Goal: Task Accomplishment & Management: Use online tool/utility

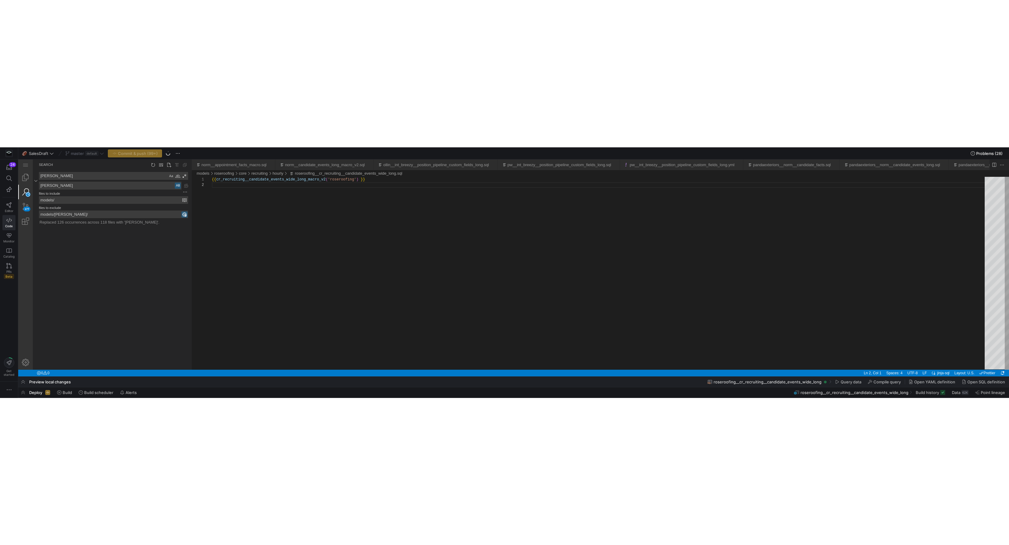
scroll to position [5, 0]
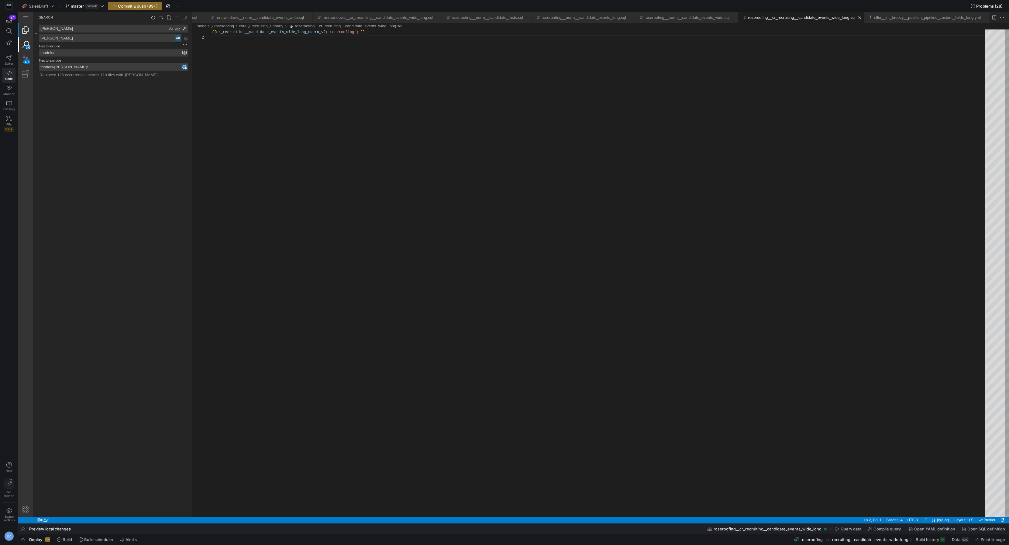
click at [27, 29] on link "Explorer (⇧⌘E)" at bounding box center [25, 30] width 15 height 15
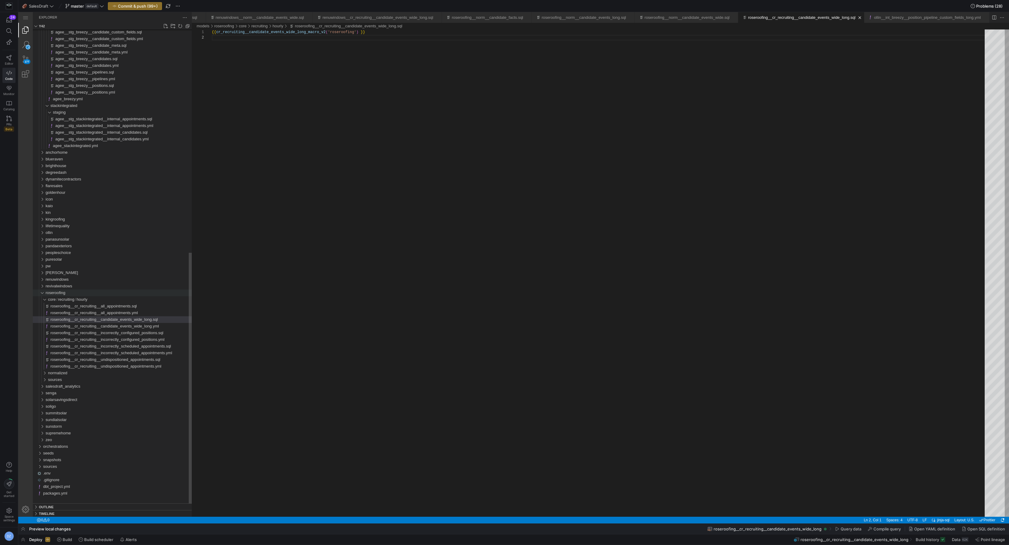
click at [40, 251] on div "roseroofing" at bounding box center [41, 293] width 12 height 7
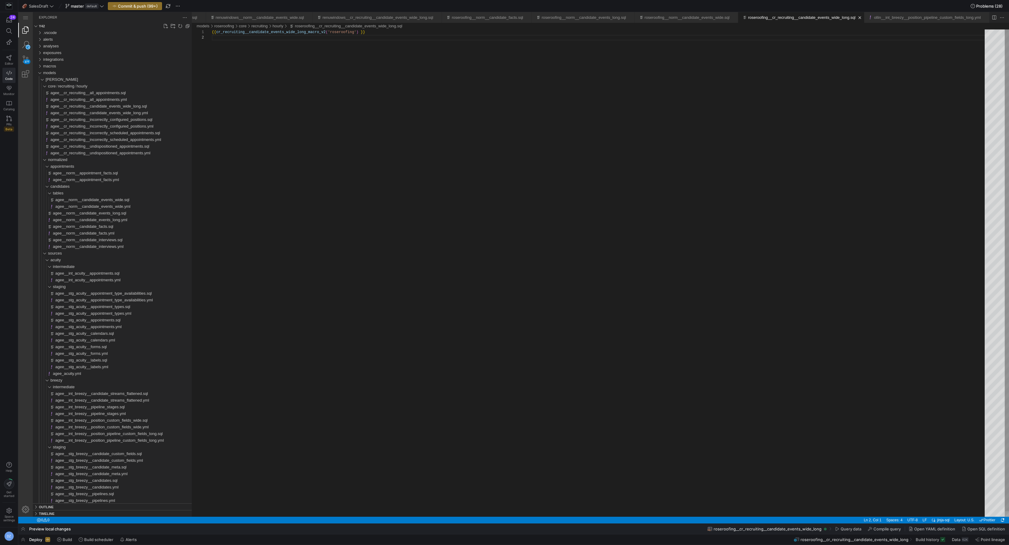
click at [232, 122] on div "{{ cr_recruiting__candidate_events_wide_long_macro_v 2 ( 'roseroofing' ) }}" at bounding box center [600, 275] width 777 height 493
click at [144, 5] on span "Commit & push (99+)" at bounding box center [138, 6] width 40 height 5
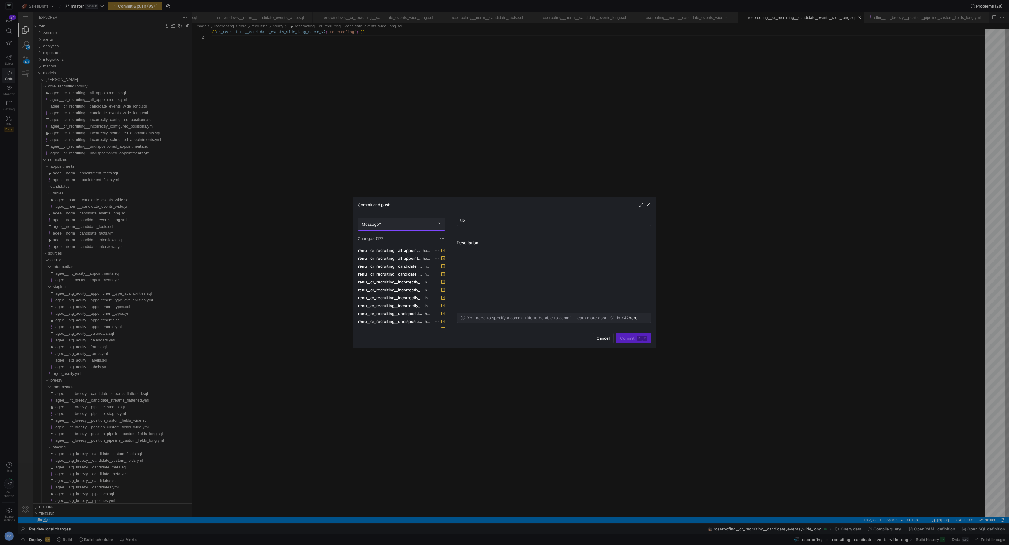
click at [505, 232] on input "text" at bounding box center [554, 230] width 184 height 5
type input "added [PERSON_NAME]"
click at [638, 251] on kbd "⌘" at bounding box center [639, 338] width 5 height 5
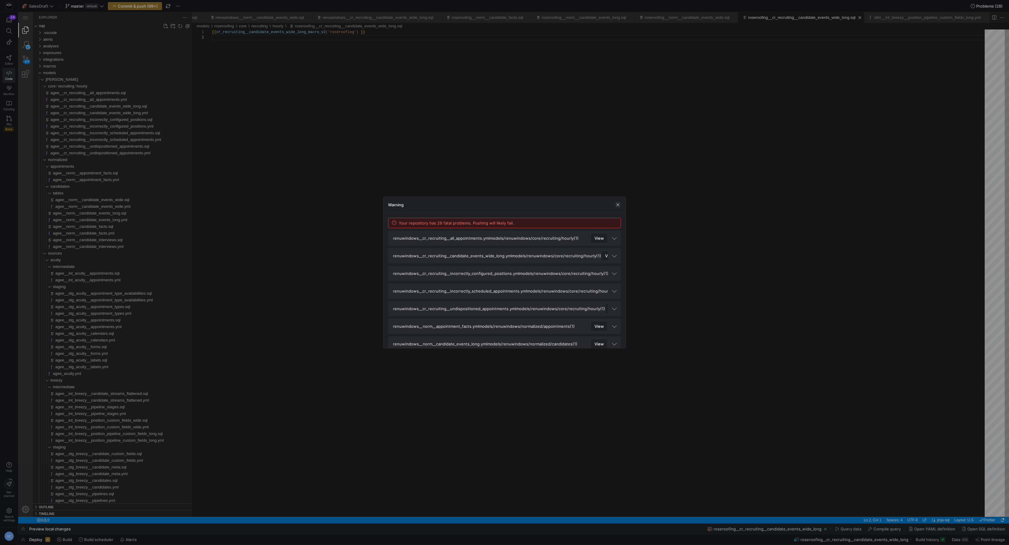
click at [615, 205] on span "button" at bounding box center [618, 205] width 6 height 6
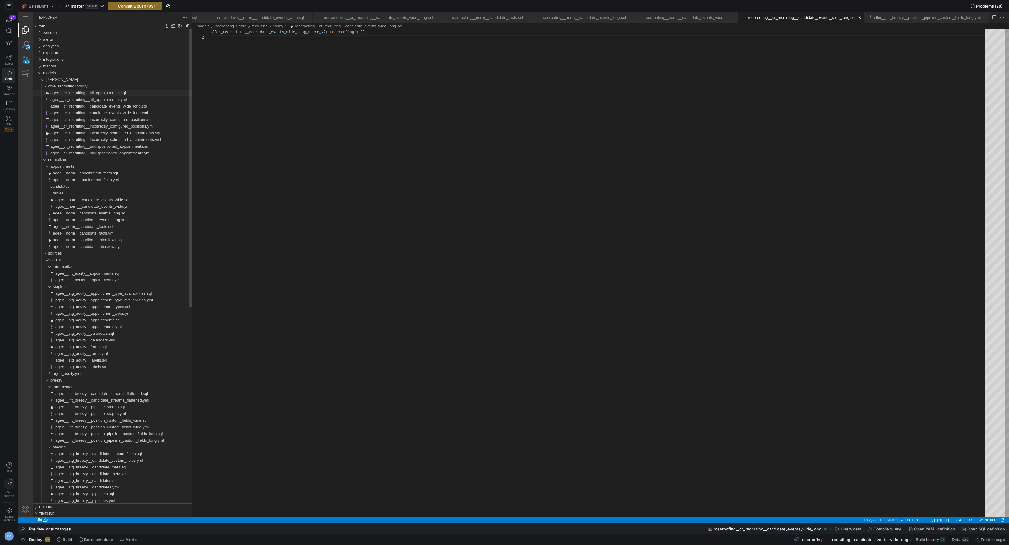
click at [101, 95] on div "agee__cr_recruiting__all_appointments.sql" at bounding box center [120, 93] width 141 height 7
click at [103, 101] on span "agee__cr_recruiting__all_appointments.yml" at bounding box center [88, 99] width 76 height 5
click at [103, 93] on span "agee__cr_recruiting__all_appointments.sql" at bounding box center [87, 93] width 75 height 5
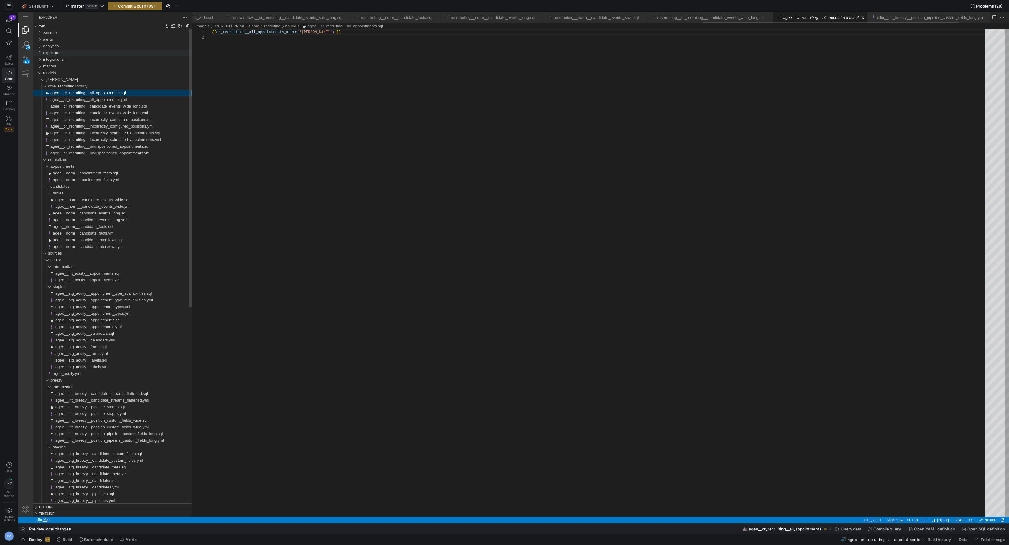
scroll to position [5, 0]
click at [29, 41] on div "Search (⇧⌘F)" at bounding box center [25, 44] width 15 height 15
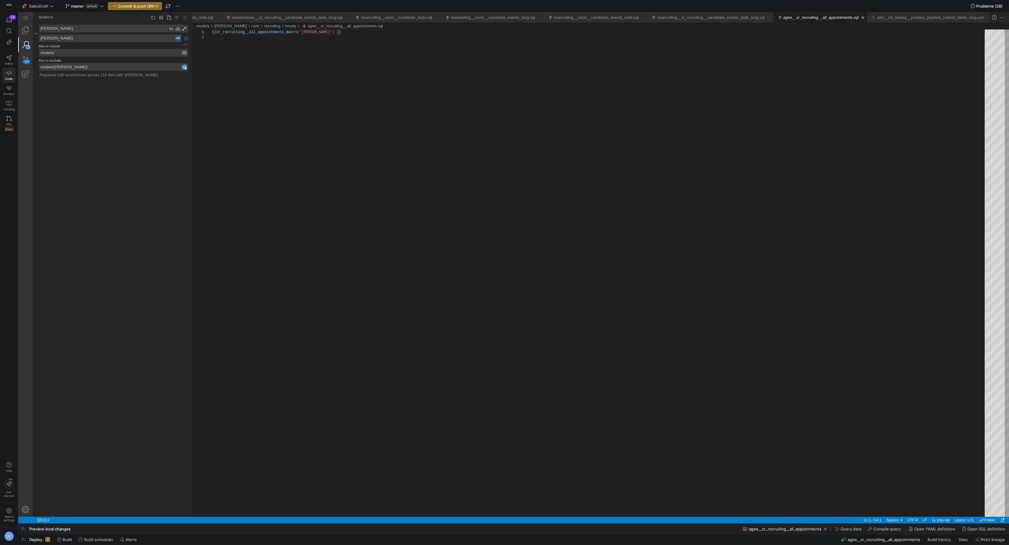
click at [109, 33] on div "renu renu agee agee" at bounding box center [110, 34] width 155 height 18
click at [69, 68] on input "models/[PERSON_NAME]/" at bounding box center [110, 67] width 143 height 7
click at [22, 33] on link "Explorer (⇧⌘E)" at bounding box center [25, 30] width 15 height 15
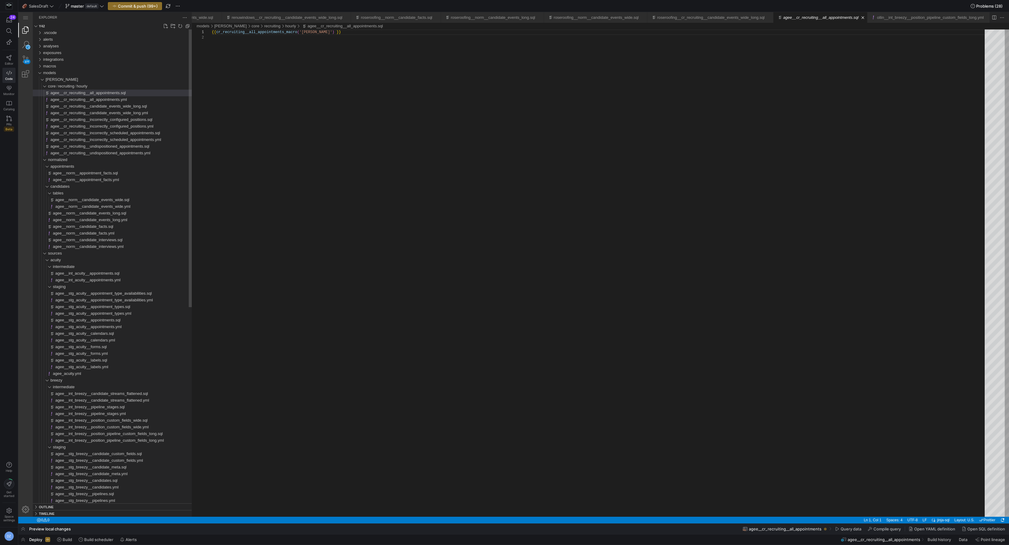
click at [57, 92] on span "agee__cr_recruiting__all_appointments.sql" at bounding box center [87, 93] width 75 height 5
click at [133, 96] on div "agee__cr_recruiting__all_appointments.sql" at bounding box center [120, 93] width 141 height 7
click at [130, 101] on div "agee__cr_recruiting__all_appointments.yml" at bounding box center [120, 99] width 141 height 7
click at [129, 105] on span "agee__cr_recruiting__candidate_events_wide_long.sql" at bounding box center [98, 106] width 96 height 5
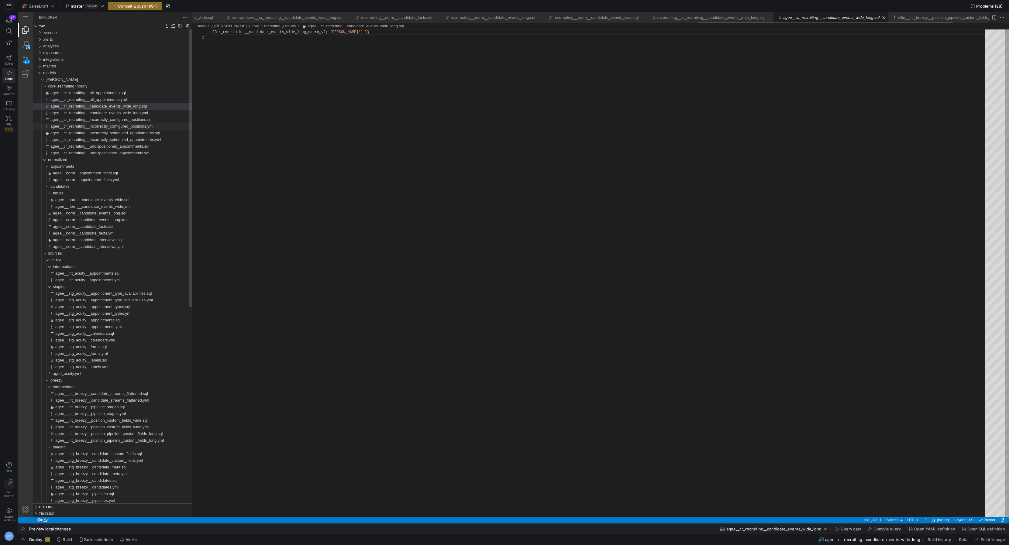
scroll to position [5, 0]
click at [126, 114] on span "agee__cr_recruiting__candidate_events_wide_long.yml" at bounding box center [99, 113] width 98 height 5
click at [126, 120] on span "agee__cr_recruiting__incorrectly_configured_positions.sql" at bounding box center [101, 119] width 102 height 5
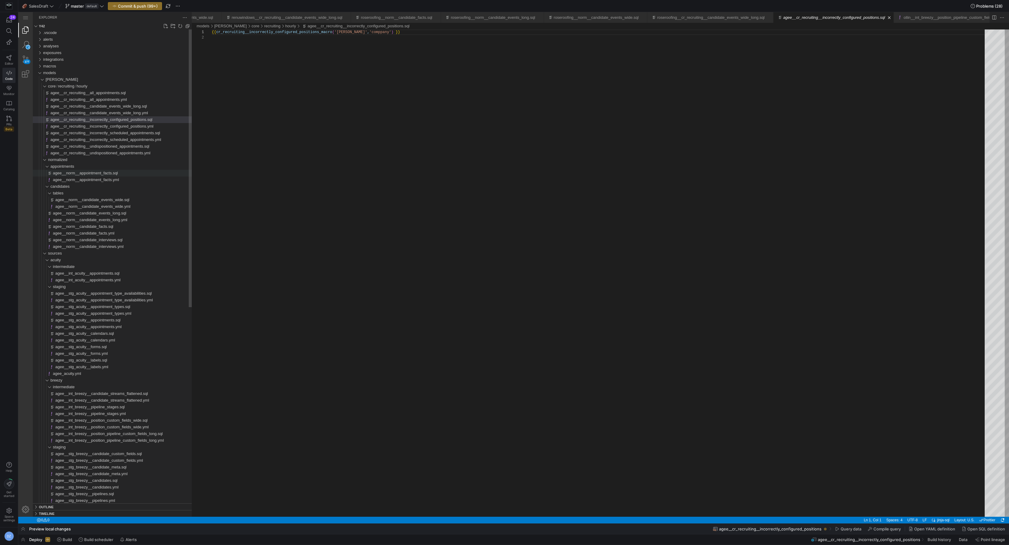
click at [122, 175] on div "agee__norm__appointment_facts.sql" at bounding box center [122, 173] width 139 height 7
click at [119, 178] on span "agee__norm__appointment_facts.yml" at bounding box center [86, 180] width 66 height 5
type textarea "apiVersion: v1"
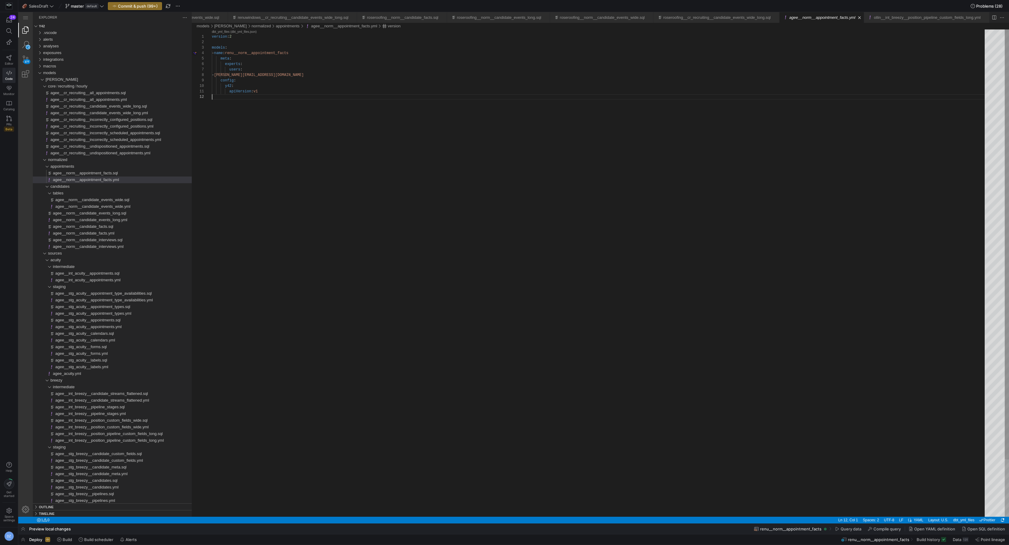
click at [316, 125] on div "version : 2 models : - name : renu__norm__appointment_facts meta : experts : us…" at bounding box center [600, 305] width 777 height 552
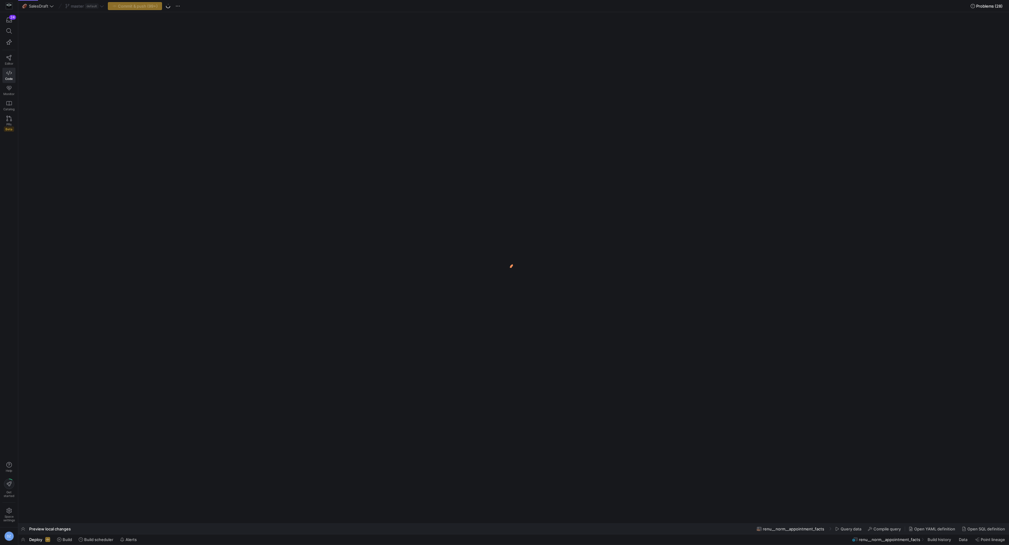
scroll to position [0, 1542]
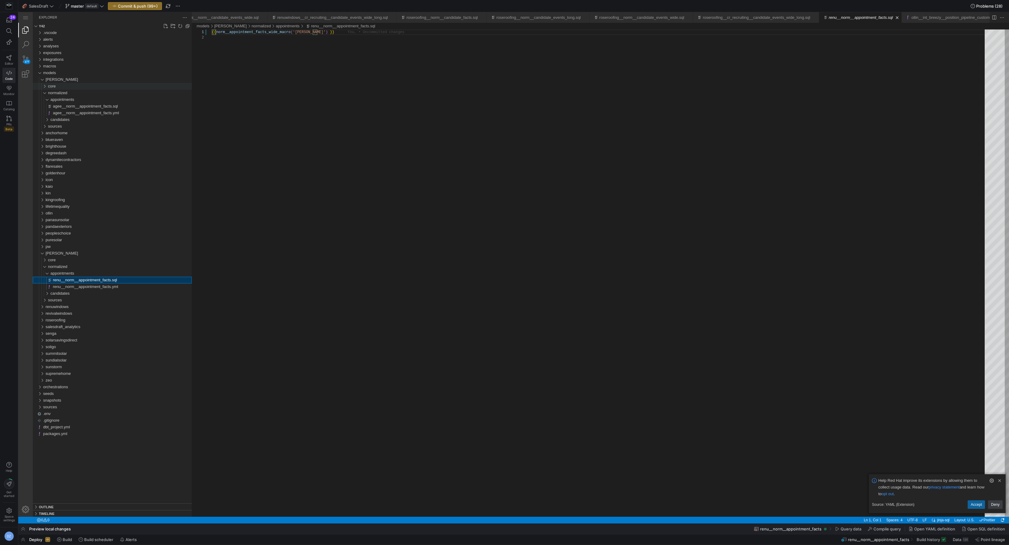
click at [91, 87] on div "core" at bounding box center [120, 86] width 144 height 7
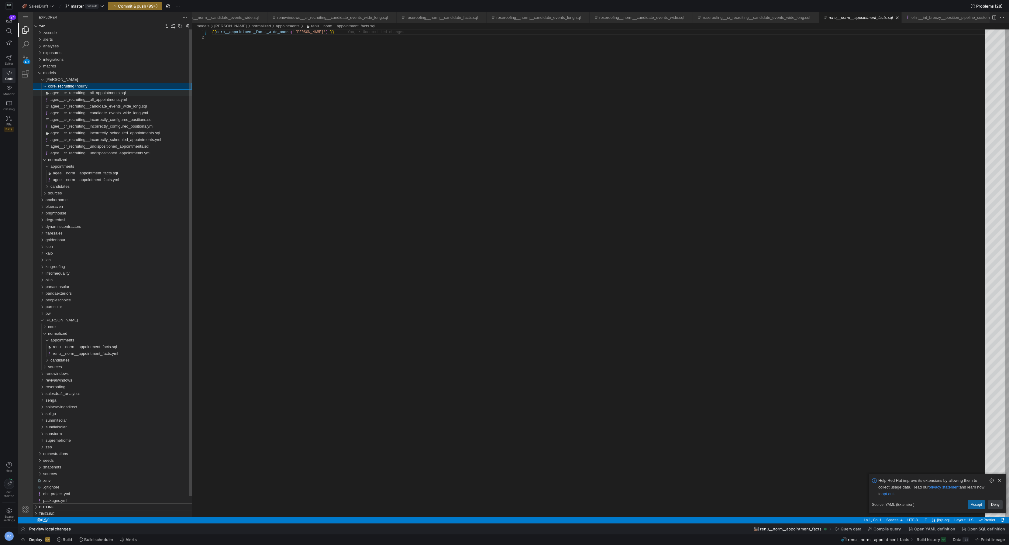
click at [90, 91] on span "agee__cr_recruiting__all_appointments.sql" at bounding box center [87, 93] width 75 height 5
click at [72, 186] on div "candidates" at bounding box center [120, 186] width 141 height 7
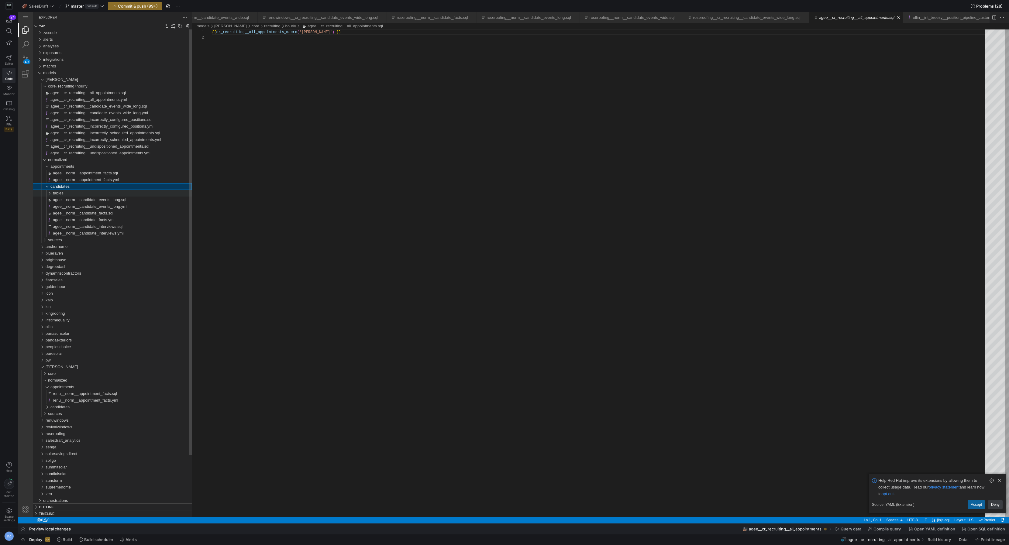
click at [69, 192] on div "tables" at bounding box center [122, 193] width 139 height 7
click at [67, 251] on div "sources" at bounding box center [120, 253] width 144 height 7
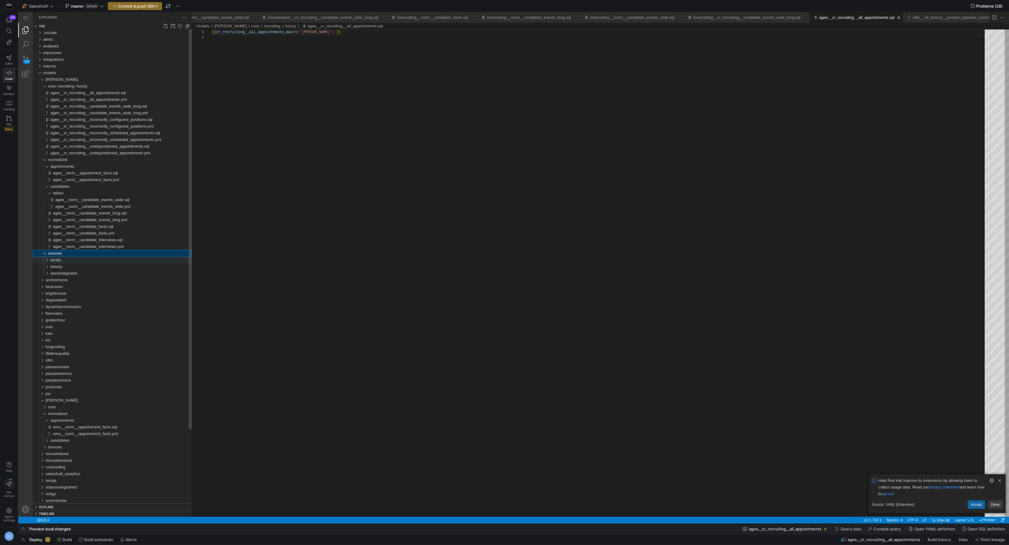
click at [64, 260] on div "acuity" at bounding box center [120, 260] width 141 height 7
click at [63, 267] on span "intermediate" at bounding box center [64, 267] width 22 height 5
click at [62, 285] on span "staging" at bounding box center [59, 287] width 13 height 5
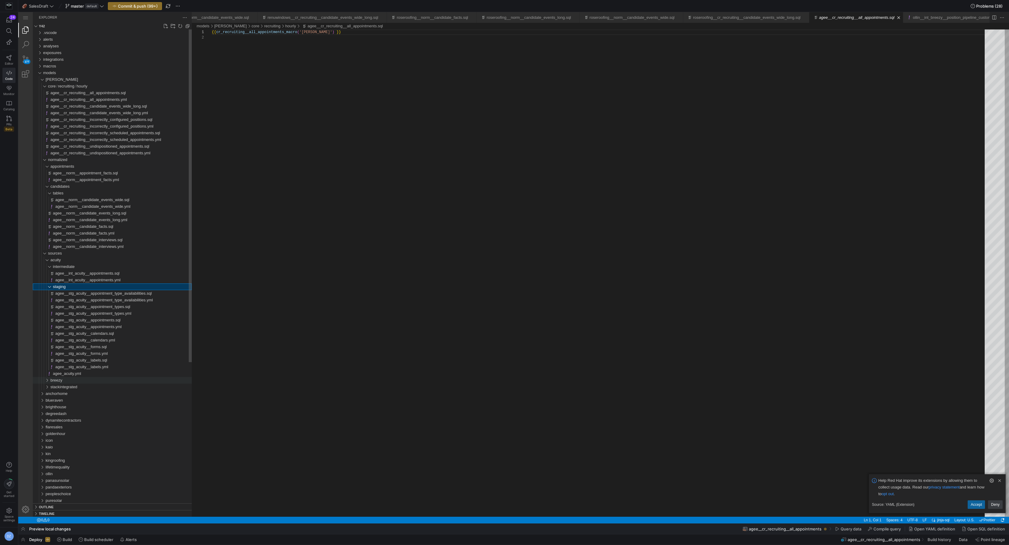
click at [57, 379] on span "breezy" at bounding box center [56, 380] width 12 height 5
click at [66, 388] on span "intermediate" at bounding box center [64, 387] width 22 height 5
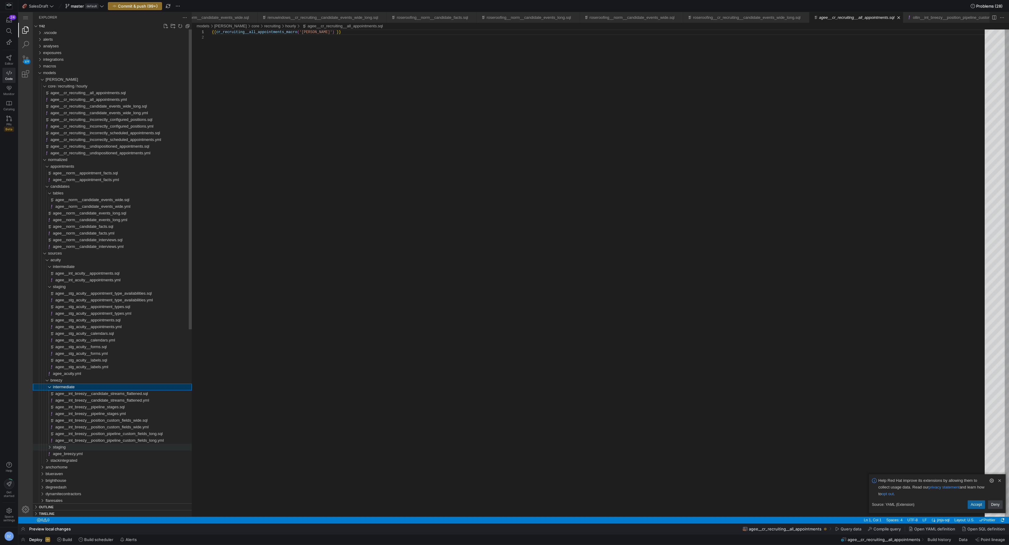
click at [66, 449] on span "staging" at bounding box center [59, 447] width 13 height 5
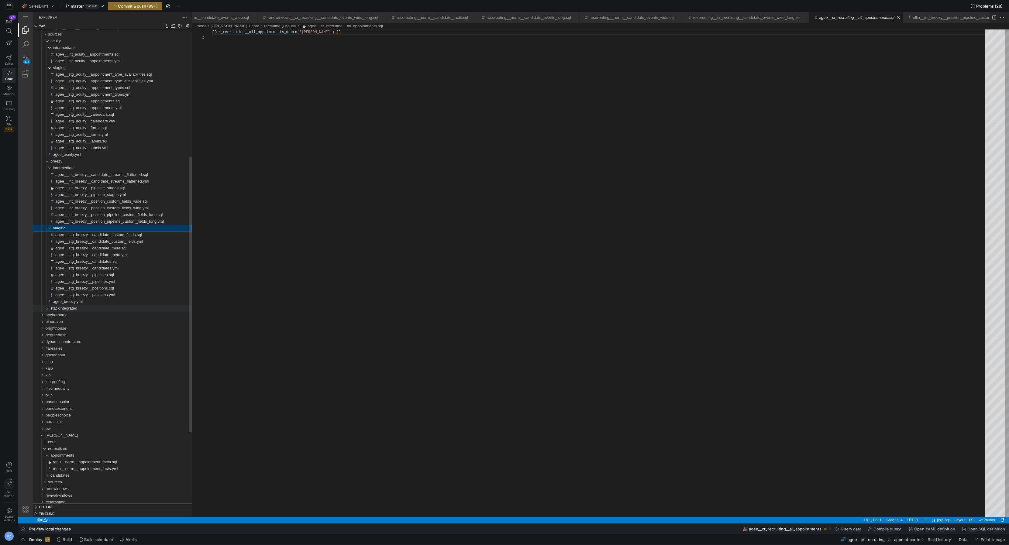
click at [67, 309] on span "stackintegrated" at bounding box center [63, 308] width 27 height 5
click at [68, 317] on div "staging" at bounding box center [122, 315] width 139 height 7
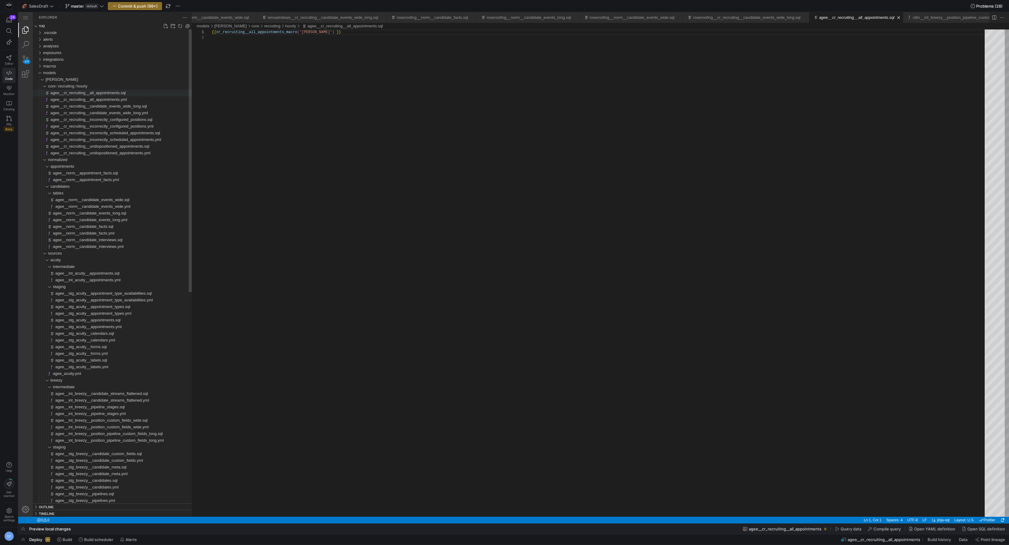
click at [75, 93] on span "agee__cr_recruiting__all_appointments.sql" at bounding box center [87, 93] width 75 height 5
click at [75, 100] on span "agee__cr_recruiting__all_appointments.yml" at bounding box center [88, 99] width 76 height 5
click at [78, 110] on div "agee__cr_recruiting__candidate_events_wide_long.yml" at bounding box center [120, 113] width 141 height 7
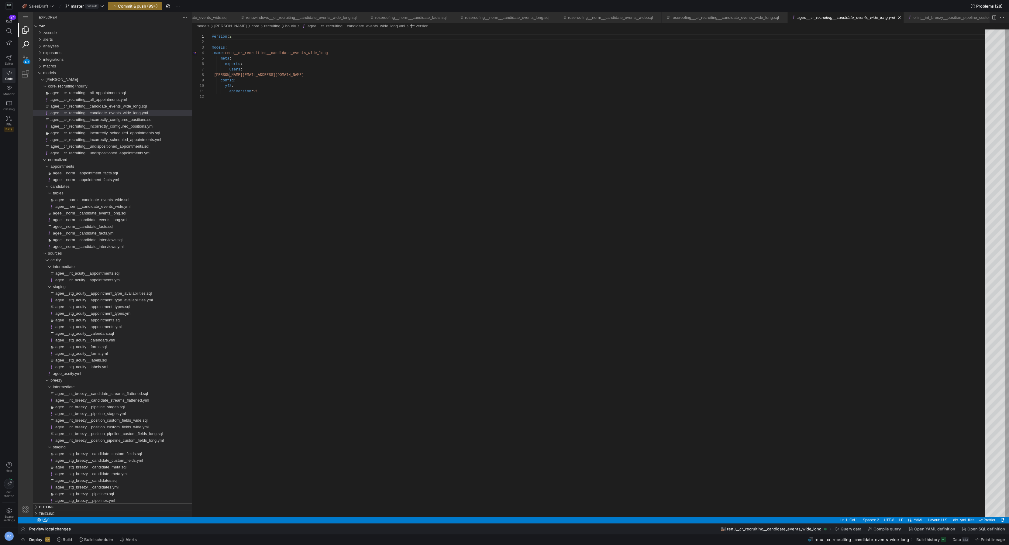
click at [25, 44] on link "Search (⇧⌘F)" at bounding box center [25, 44] width 15 height 15
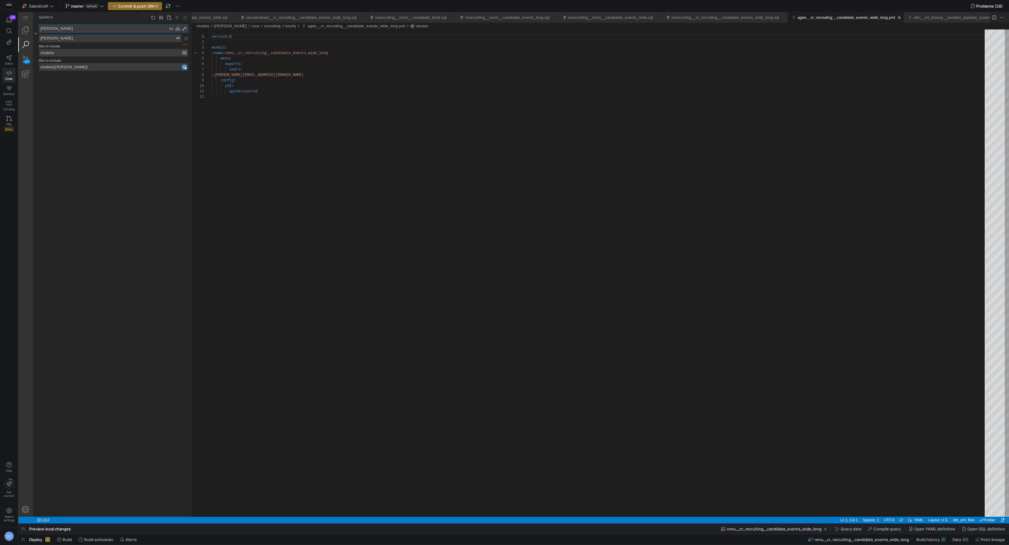
click at [76, 30] on textarea "[PERSON_NAME]" at bounding box center [103, 28] width 129 height 7
click at [75, 39] on textarea "[PERSON_NAME]" at bounding box center [110, 38] width 142 height 7
click at [61, 67] on input "models/[PERSON_NAME]/" at bounding box center [110, 67] width 143 height 7
click at [144, 6] on span "Commit & push (99+)" at bounding box center [138, 6] width 40 height 5
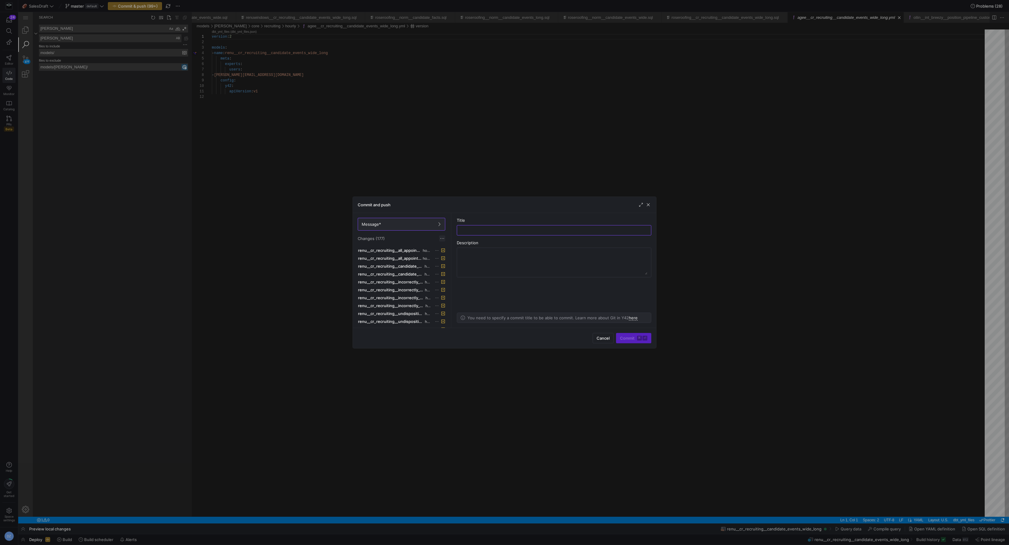
click at [444, 237] on span at bounding box center [442, 239] width 6 height 6
click at [455, 257] on span "Discard all changes" at bounding box center [464, 256] width 42 height 5
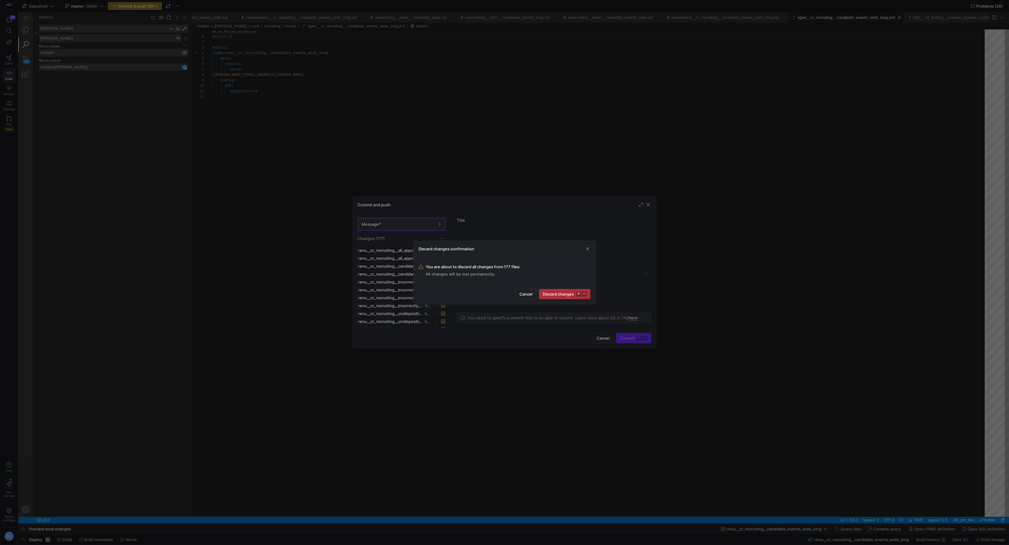
click at [547, 292] on span "Discard changes ⌘ ⏎" at bounding box center [565, 294] width 44 height 5
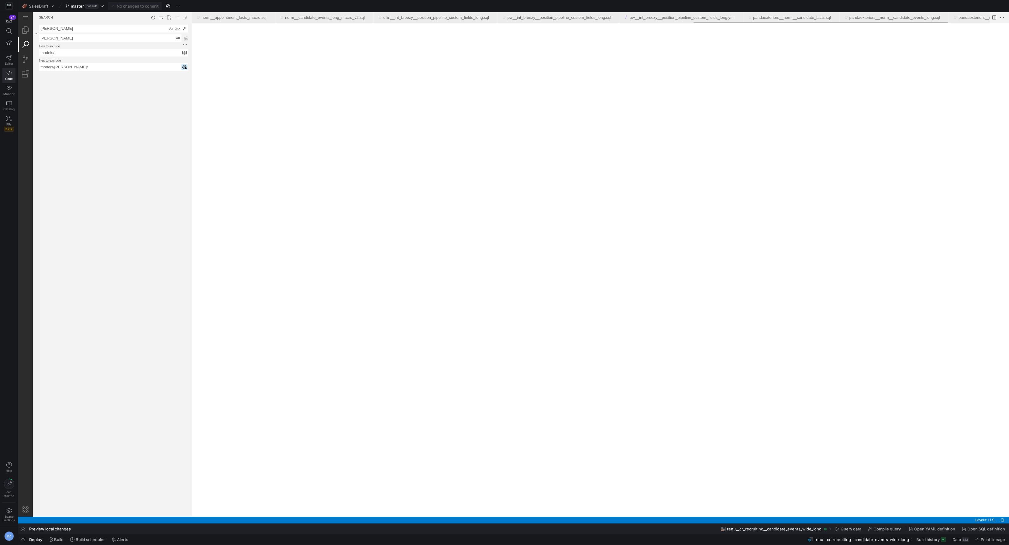
scroll to position [0, 1574]
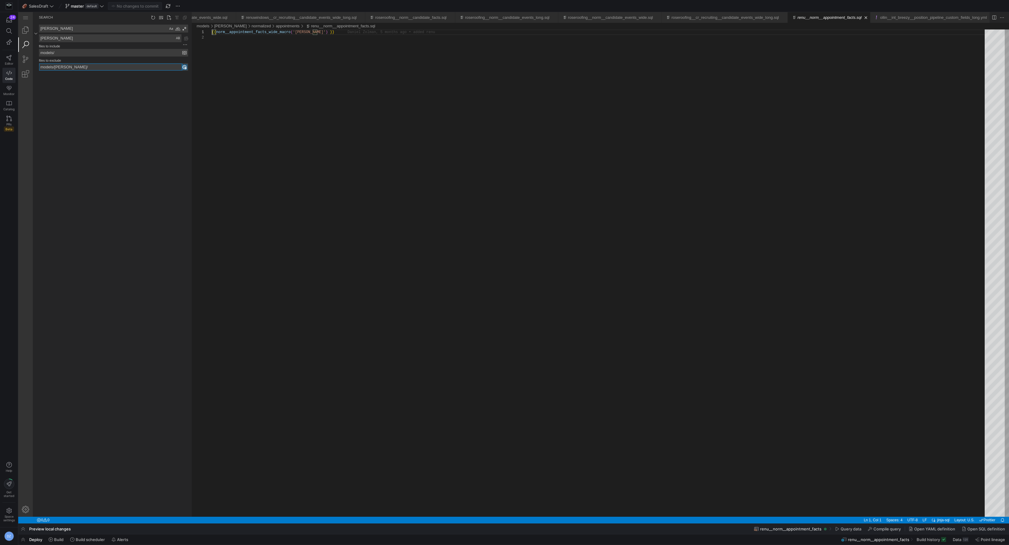
click at [58, 65] on input "models/[PERSON_NAME]/" at bounding box center [110, 67] width 143 height 7
click at [67, 69] on input "models/[PERSON_NAME]/" at bounding box center [110, 67] width 143 height 7
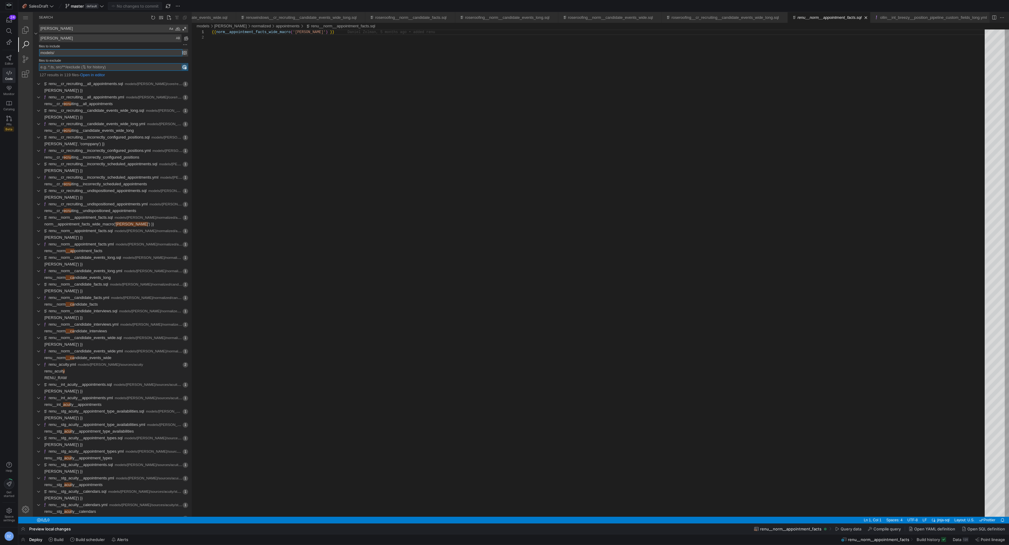
click at [67, 53] on input "models/" at bounding box center [110, 52] width 143 height 7
click at [67, 52] on input "models/" at bounding box center [110, 52] width 143 height 7
paste input "[PERSON_NAME]/"
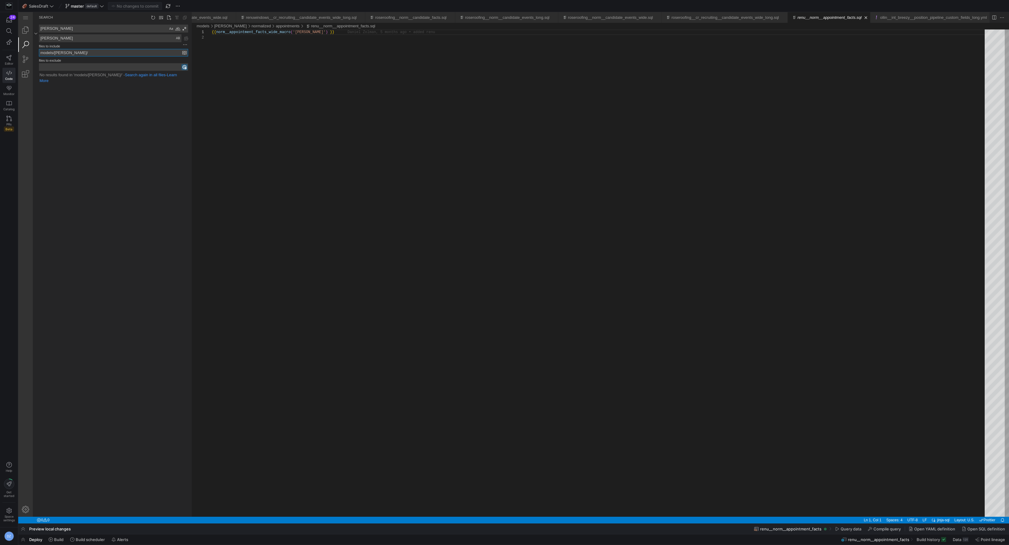
type input "models/[PERSON_NAME]/"
click at [73, 39] on textarea "[PERSON_NAME]" at bounding box center [110, 38] width 142 height 7
click at [25, 31] on link "Explorer (⇧⌘E)" at bounding box center [25, 30] width 15 height 15
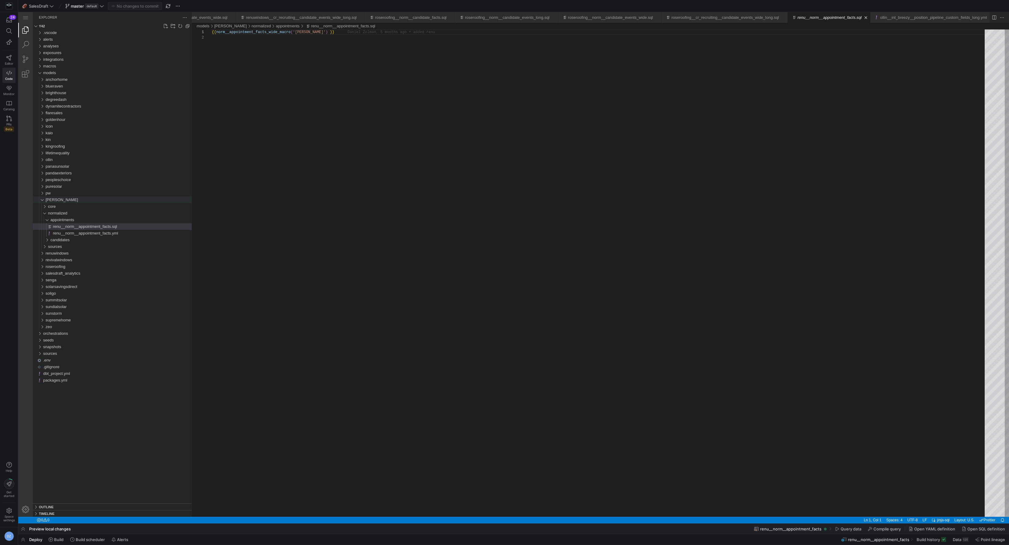
click at [43, 201] on div "renu" at bounding box center [41, 200] width 12 height 7
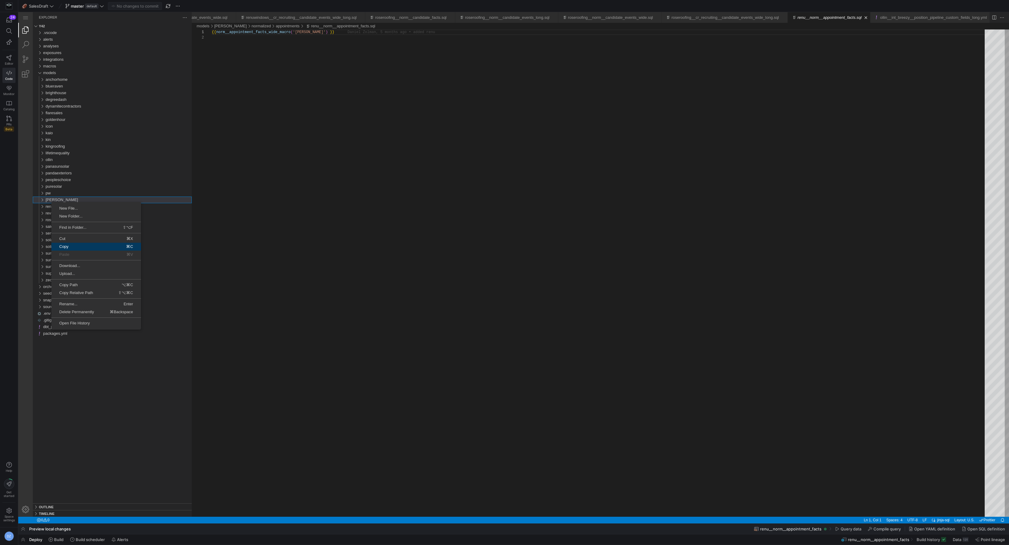
click at [75, 248] on span "Copy" at bounding box center [70, 247] width 39 height 4
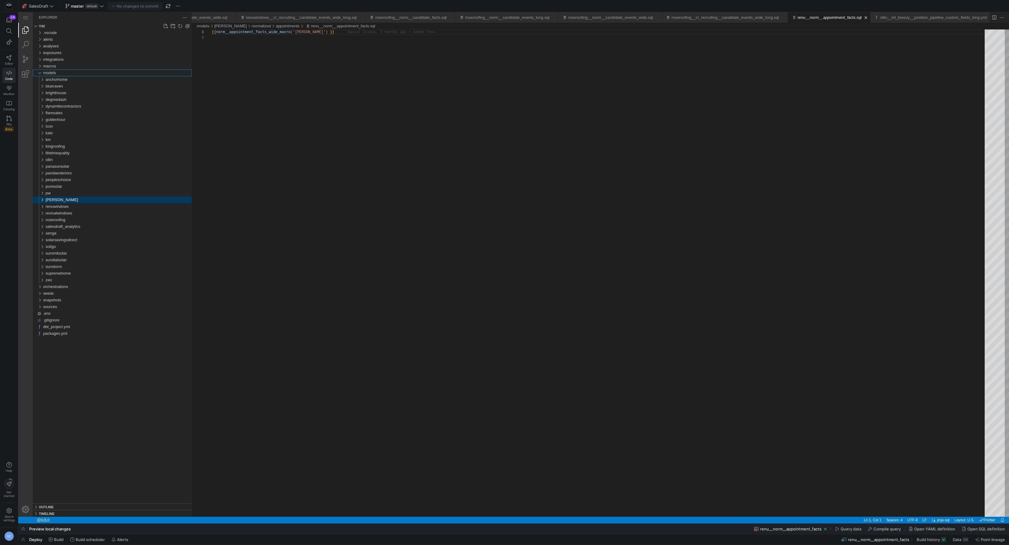
click at [54, 74] on span "models" at bounding box center [49, 73] width 13 height 5
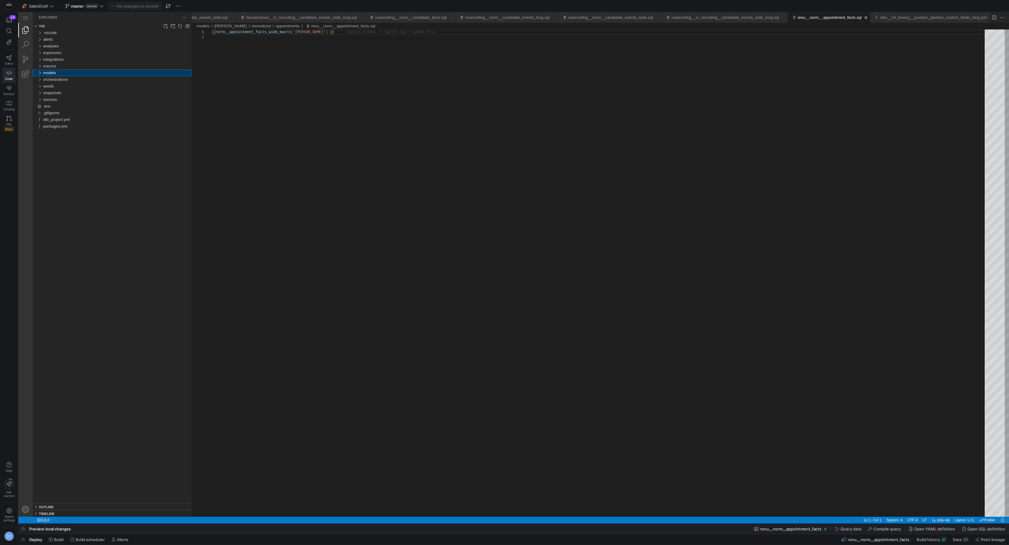
click at [54, 74] on span "models" at bounding box center [49, 73] width 13 height 5
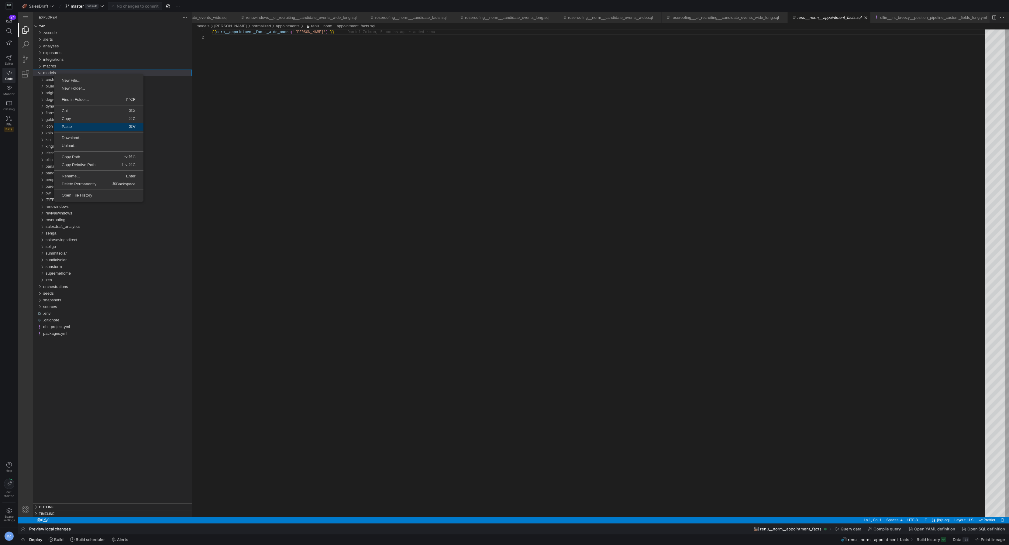
click at [81, 126] on span "Paste" at bounding box center [74, 127] width 40 height 4
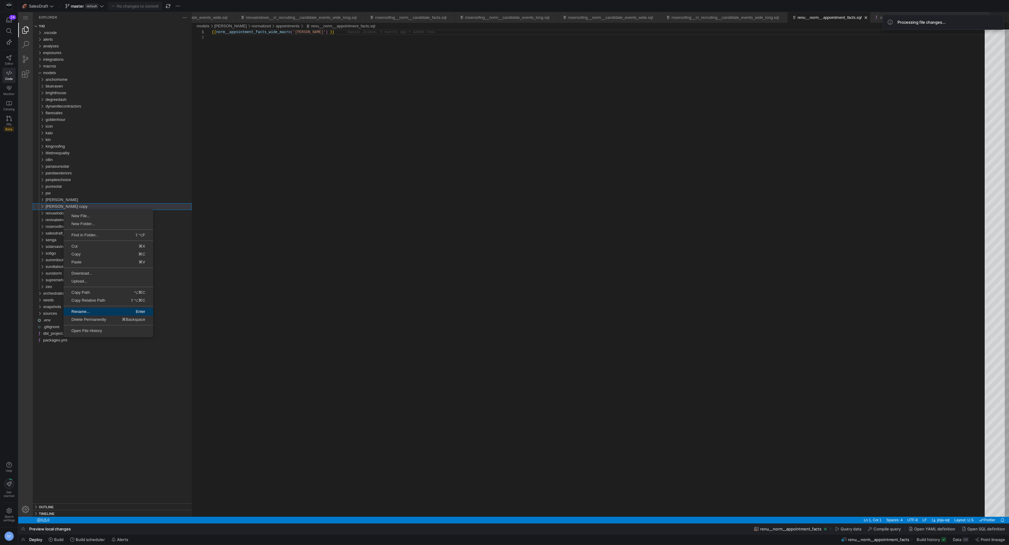
click at [91, 310] on span "Rename..." at bounding box center [86, 312] width 44 height 4
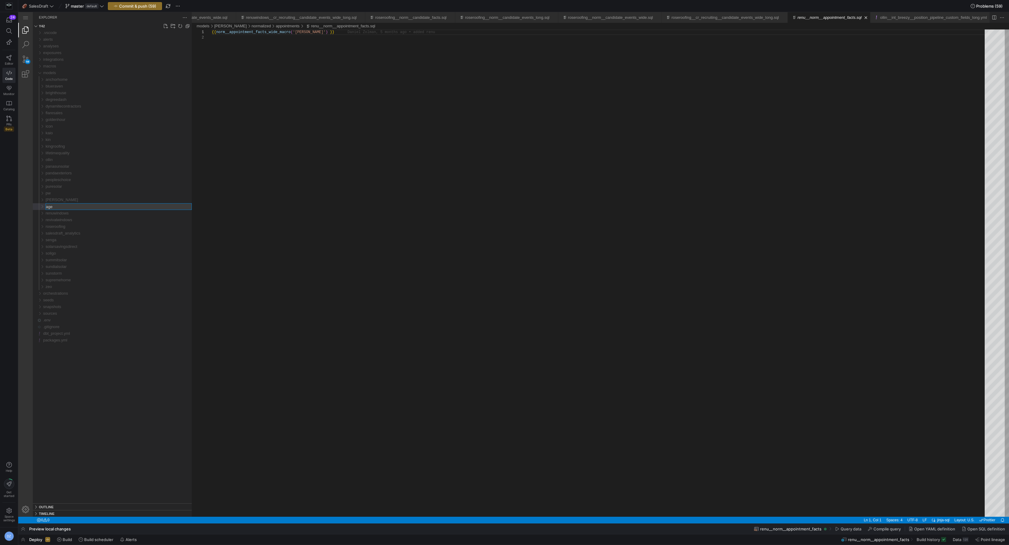
type input "[PERSON_NAME]"
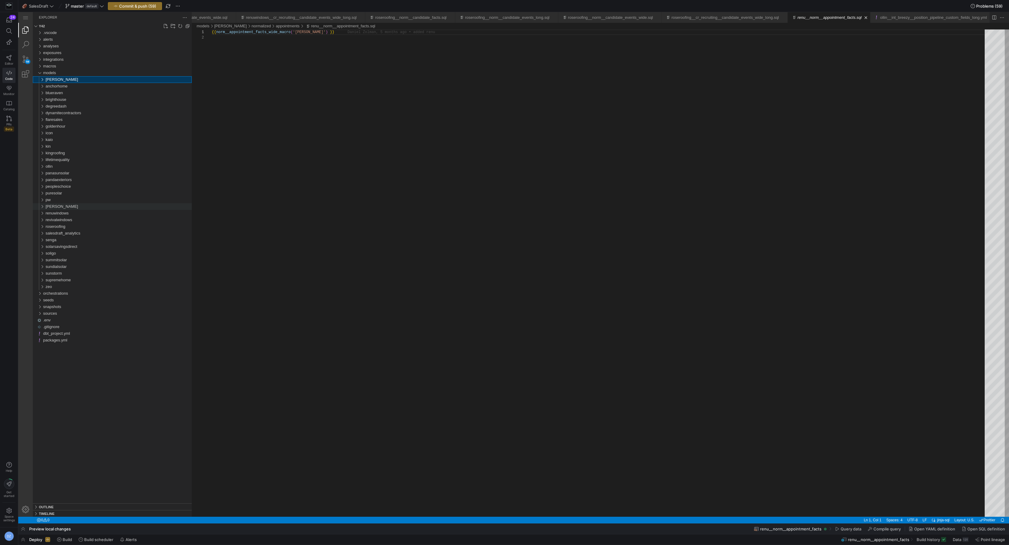
click at [57, 78] on div "[PERSON_NAME]" at bounding box center [119, 79] width 146 height 7
click at [57, 85] on div "core" at bounding box center [120, 86] width 144 height 7
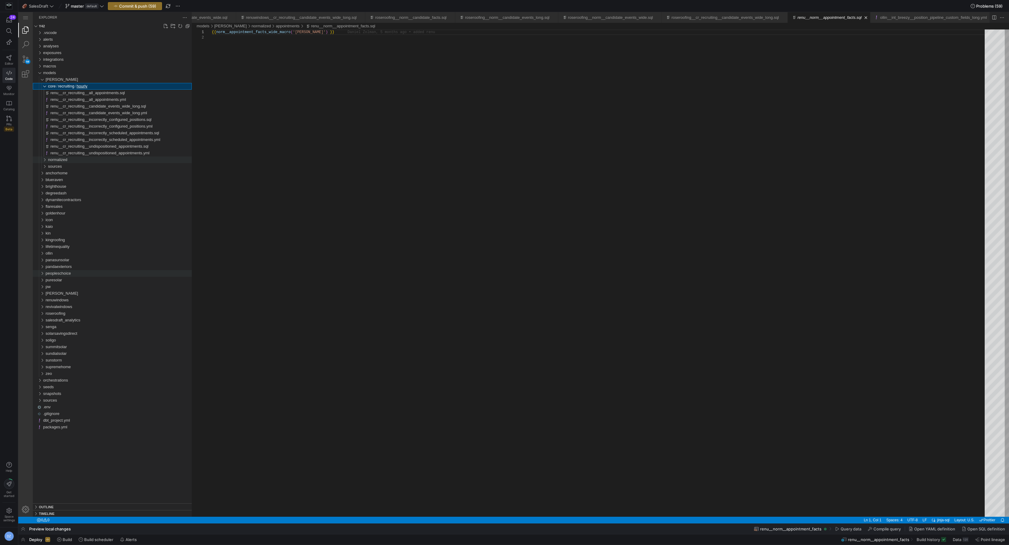
click at [63, 161] on span "normalized" at bounding box center [57, 159] width 19 height 5
click at [59, 165] on span "appointments" at bounding box center [62, 166] width 24 height 5
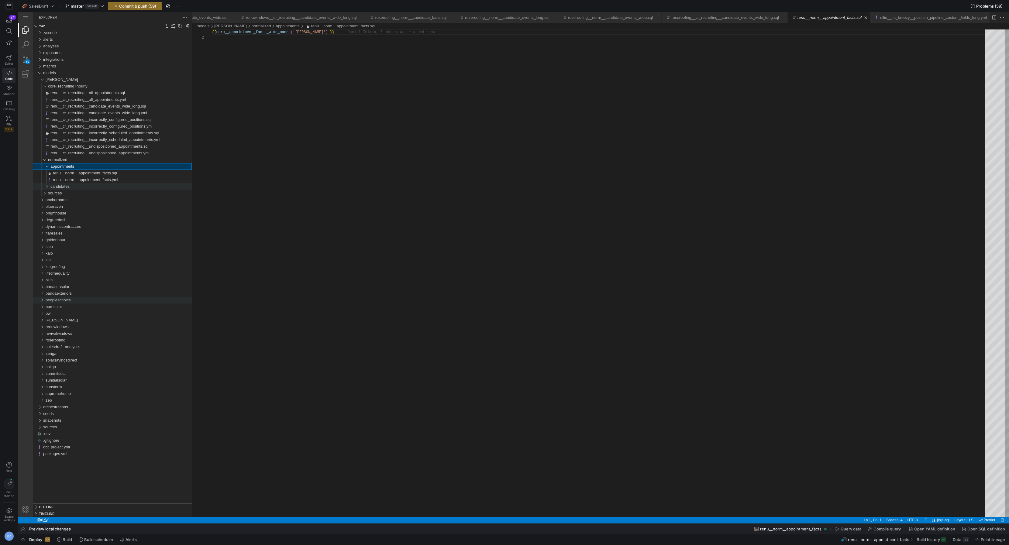
click at [58, 185] on span "candidates" at bounding box center [59, 186] width 19 height 5
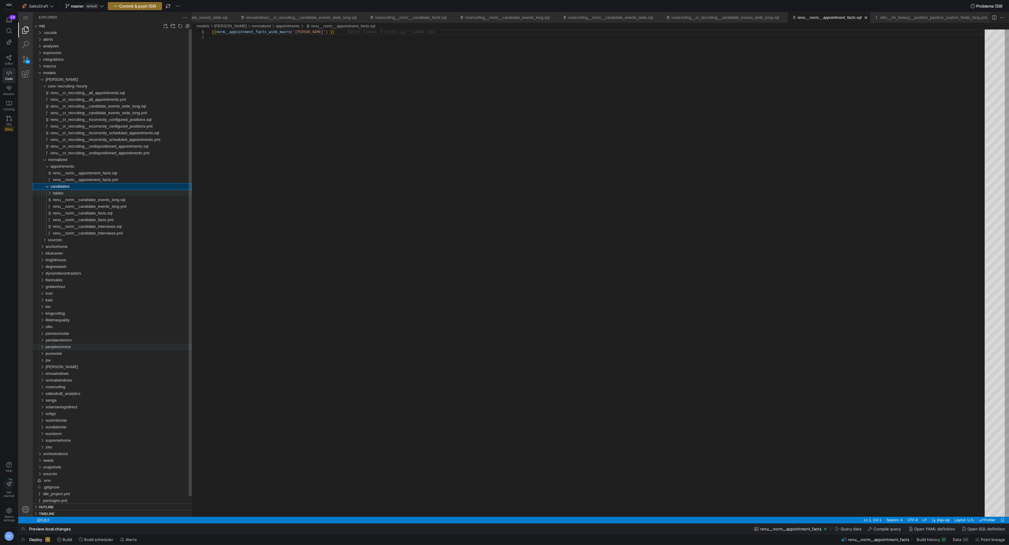
click at [57, 193] on span "tables" at bounding box center [58, 193] width 11 height 5
click at [61, 250] on div "sources" at bounding box center [120, 253] width 144 height 7
click at [62, 257] on div "acuity" at bounding box center [120, 260] width 141 height 7
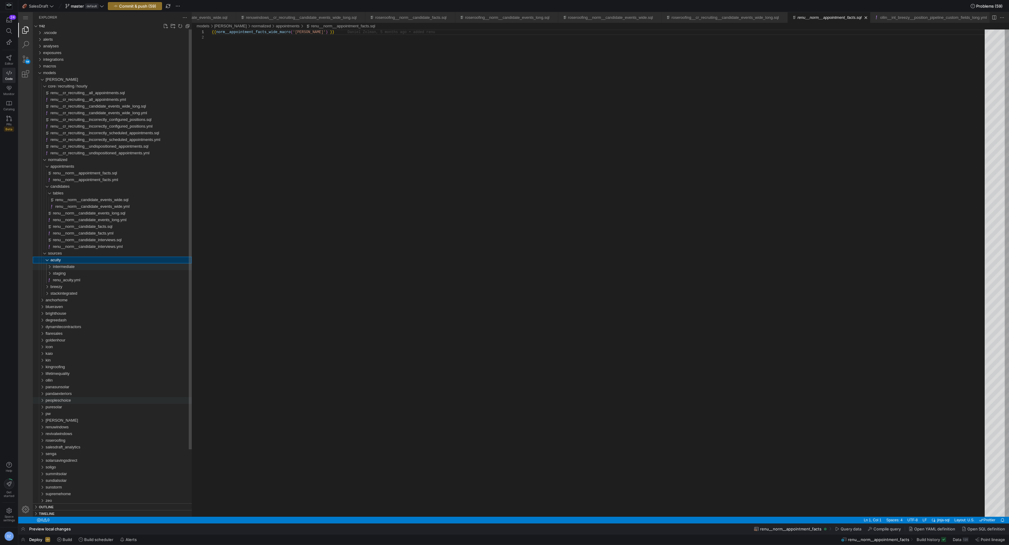
click at [64, 267] on span "intermediate" at bounding box center [64, 267] width 22 height 5
click at [64, 287] on span "staging" at bounding box center [59, 287] width 13 height 5
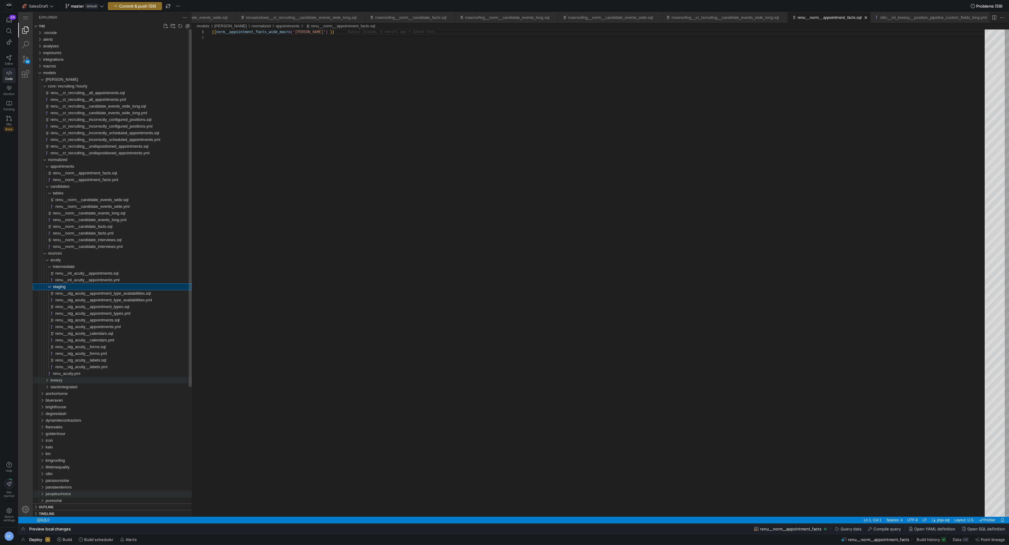
click at [67, 379] on div "breezy" at bounding box center [120, 380] width 141 height 7
click at [67, 387] on span "intermediate" at bounding box center [64, 387] width 22 height 5
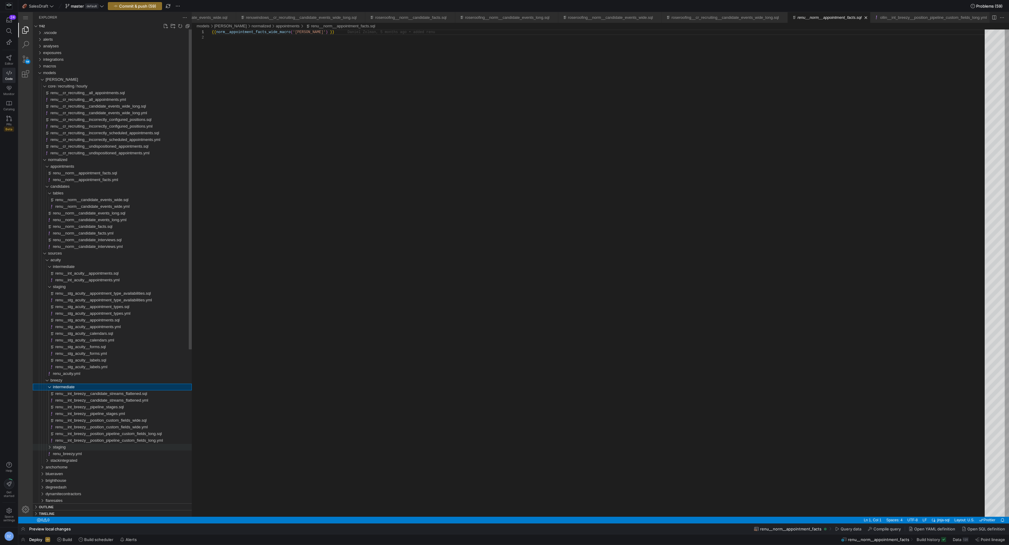
click at [68, 448] on div "staging" at bounding box center [122, 447] width 139 height 7
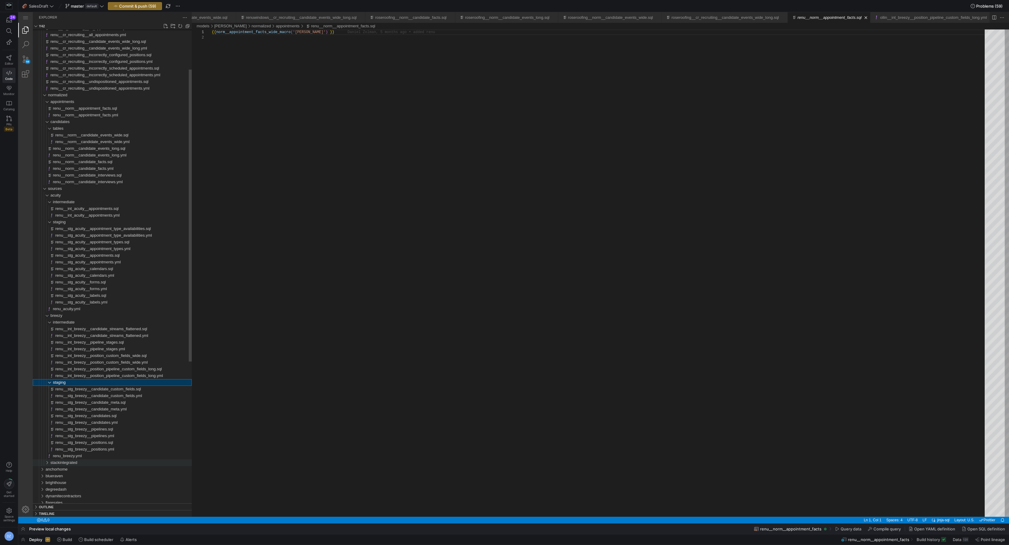
click at [73, 464] on span "stackintegrated" at bounding box center [63, 463] width 27 height 5
click at [71, 469] on div "staging" at bounding box center [122, 469] width 139 height 7
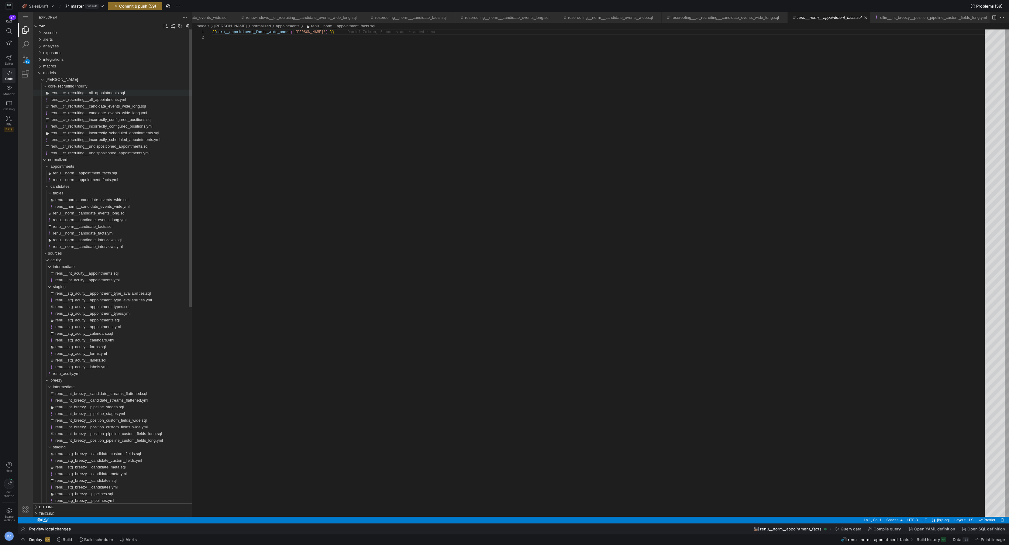
click at [78, 93] on span "renu__cr_recruiting__all_appointments.sql" at bounding box center [87, 93] width 74 height 5
drag, startPoint x: 103, startPoint y: 188, endPoint x: 127, endPoint y: 177, distance: 26.0
click at [104, 188] on link "Rename... Enter" at bounding box center [123, 192] width 90 height 8
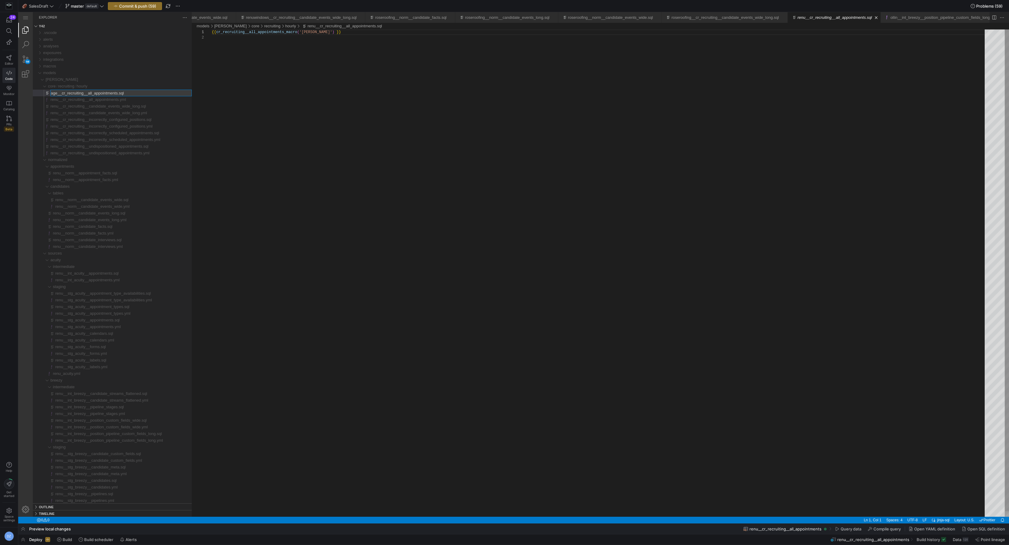
type input "agee__cr_recruiting__all_appointments.sql"
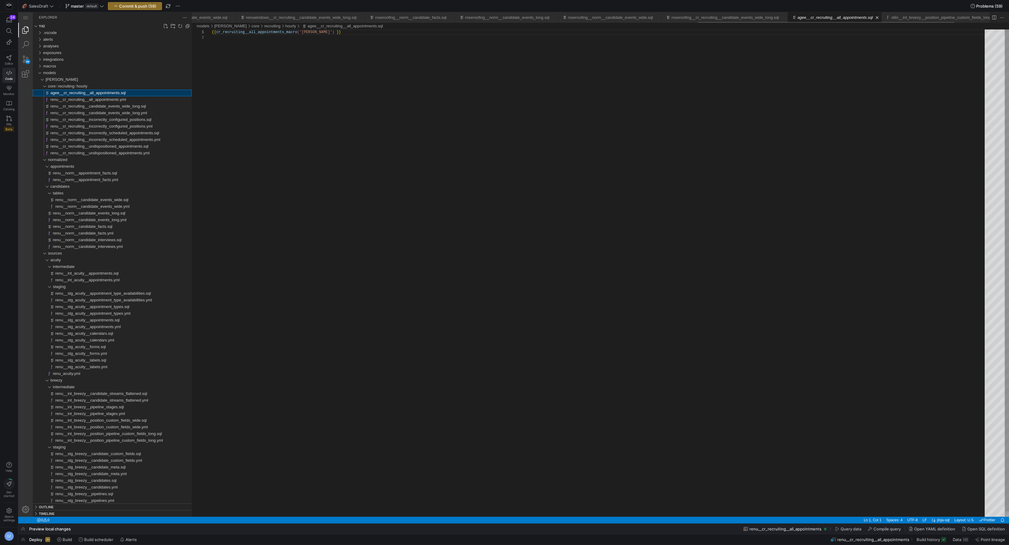
scroll to position [5, 0]
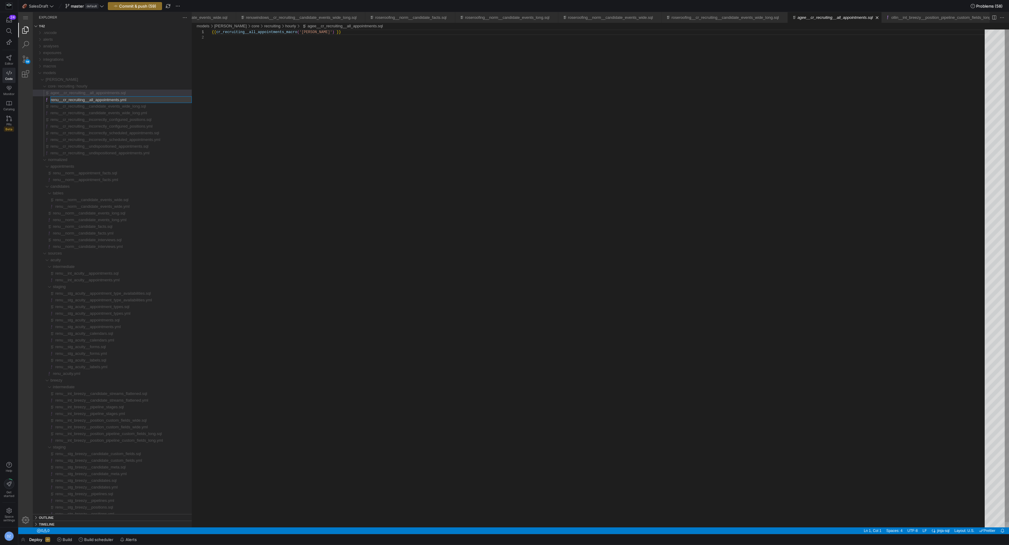
type input "agee__cr_recruiting__all_appointments.yml"
type input "agee__cr_recruiting__candidate_events_wide_long.sql"
type input "agee__cr_recruiting__candidate_events_wide_long.yml"
type input "agee__cr_recruiting__incorrectly_configured_positions.sql"
type input "agee__cr_recruiting__incorrectly_configured_positions.yml"
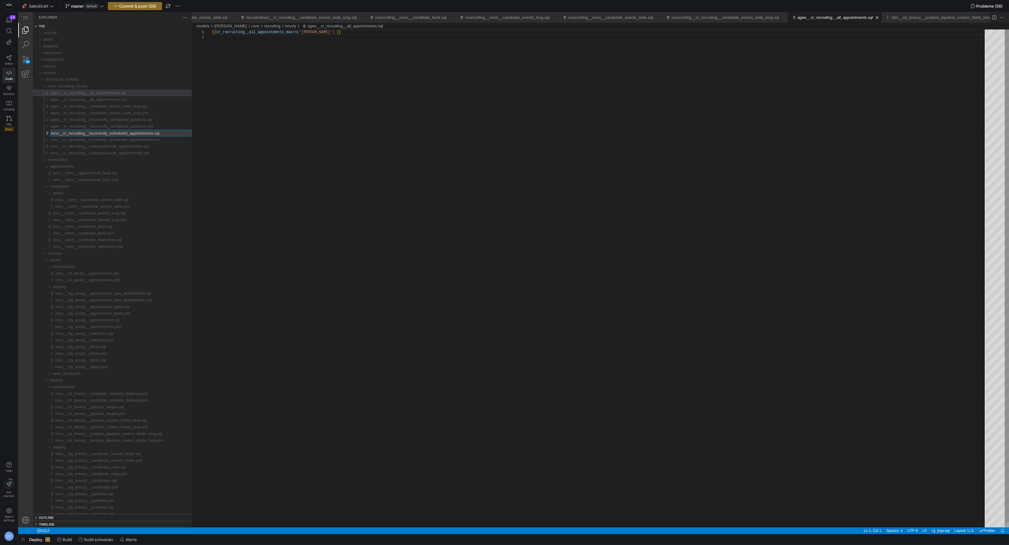
type input "agee__cr_recruiting__incorrectly_scheduled_appointments.sql"
type input "agee__cr_recruiting__incorrectly_scheduled_appointments.yml"
type input "agee__cr_recruiting__undispositioned_appointments.sql"
type input "agee__cr_recruiting__undispositioned_appointments.yml"
type input "agee__norm__appointment_facts.sql"
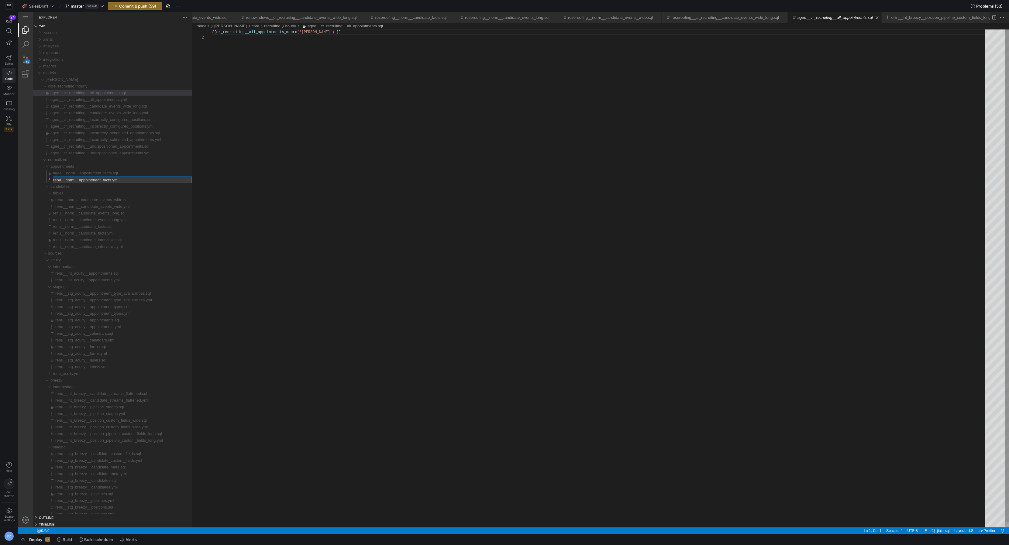
type input "agee__norm__appointment_facts.yml"
type input "agee__norm__candidate_events_wide.sql"
type input "agee__norm__candidate_events_wide.yml"
type input "agee__norm__candidate_events_long.sql"
type input "agee__norm__candidate_events_long.yml"
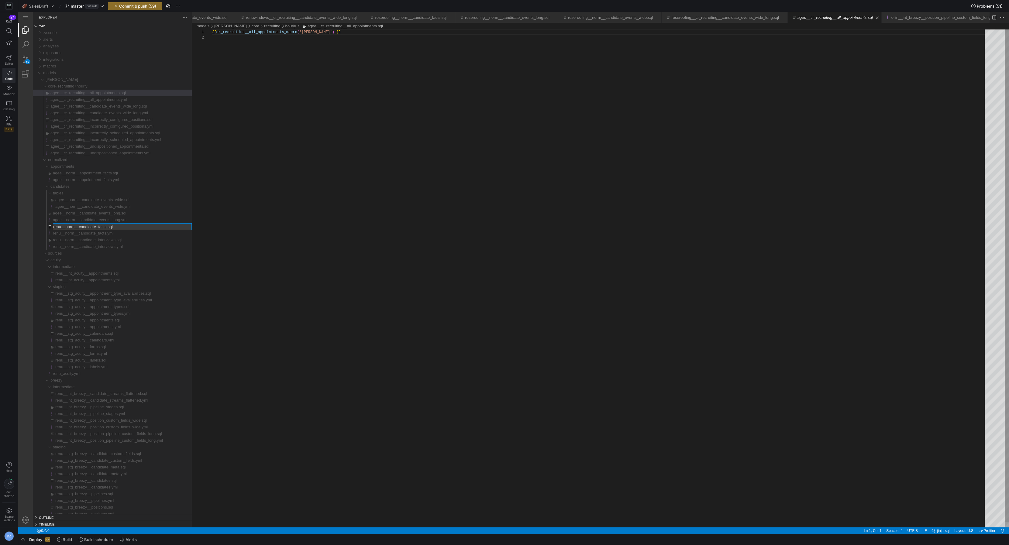
type input "agee__norm__candidate_facts.sql"
type input "agee__norm__candidate_facts.yml"
type input "agee__norm__candidate_interviews.sql"
type input "agee__norm__candidate_interviews.yml"
type input "agee__int_acuity__appointments.sql"
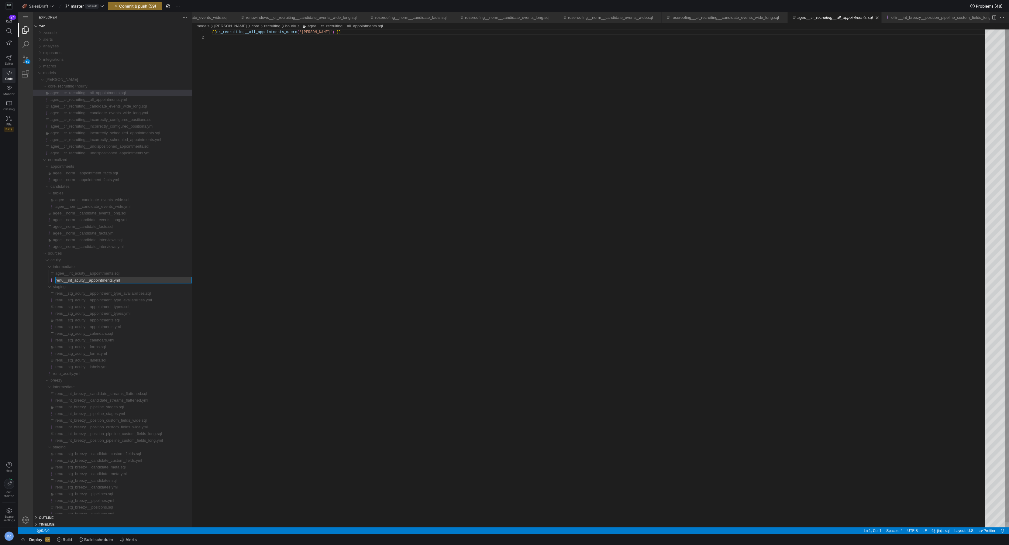
type input "agee__int_acuity__appointments.yml"
type input "agee__stg_acuity__appointment_type_availabilities.sql"
type input "agee__stg_acuity__appointment_type_availabilities.yml"
type input "agee__stg_acuity__appointment_types.sql"
type input "agee__stg_acuity__appointment_types.yml"
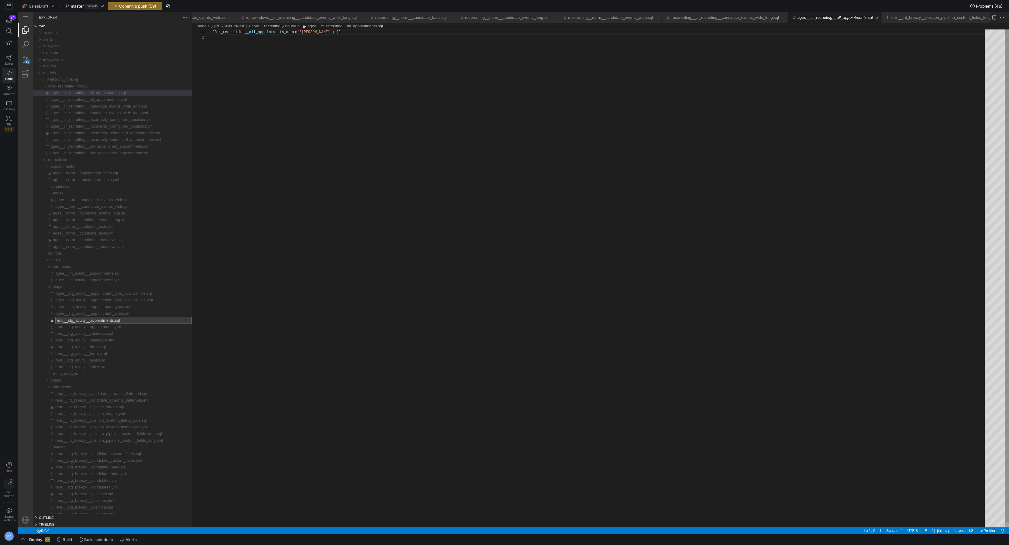
type input "agee__stg_acuity__appointments.sql"
type input "agee__stg_acuity__appointments.yml"
type input "agee__stg_acuity__calendars.sql"
type input "agee__stg_acuity__calendars.yml"
type input "agee__stg_acuity__forms.sql"
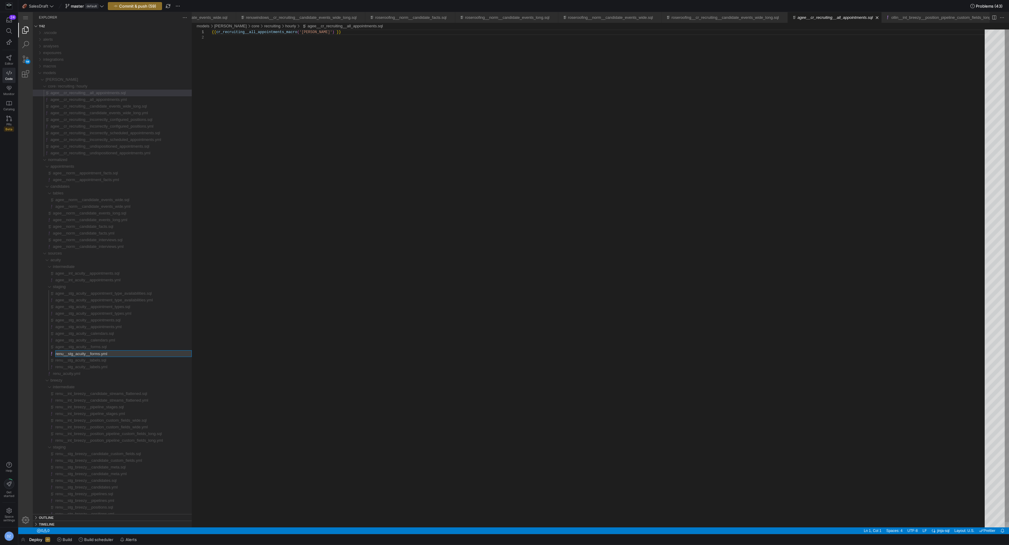
type input "agee__stg_acuity__forms.yml"
type input "agee__stg_acuity__labels.sql"
type input "agee__stg_acuity__labels.yml"
type input "agee_acuity.yml"
type input "agee__int_breezy__candidate_streams_flattened.sql"
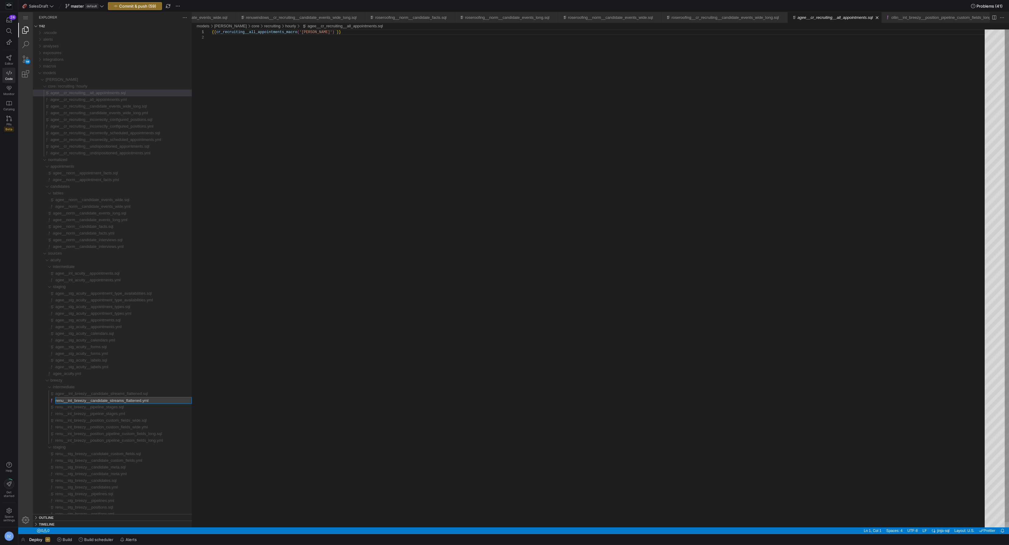
type input "agee__int_breezy__candidate_streams_flattened.yml"
type input "agee__int_breezy__pipeline_stages.sql"
type input "agee__int_breezy__pipeline_stages.yml"
type input "agee__int_breezy__position_custom_fields_wide.sql"
type input "agee__int_breezy__position_custom_fields_wide.yml"
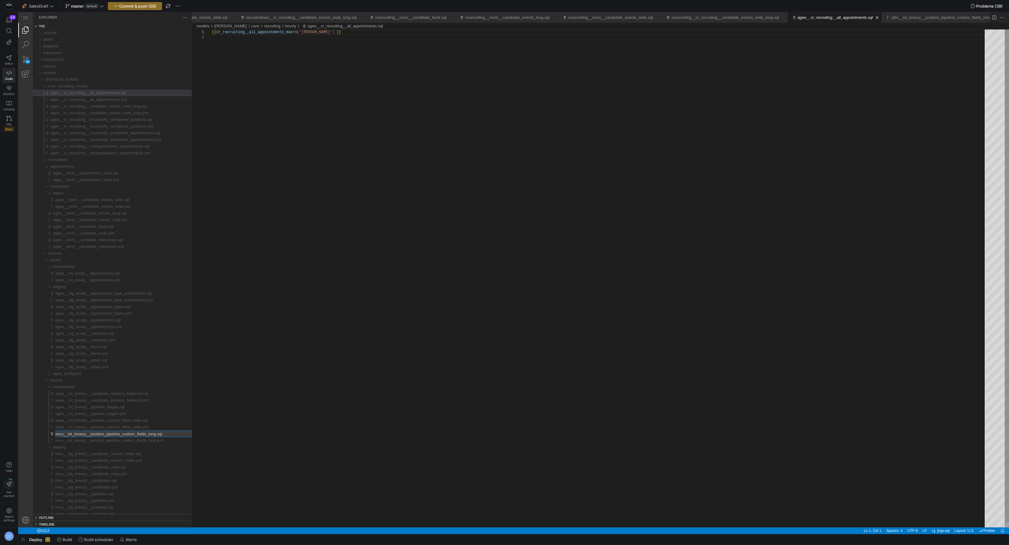
type input "agee__int_breezy__position_pipeline_custom_fields_long.sql"
type input "agee__int_breezy__position_pipeline_custom_fields_long.yml"
type input "agee__stg_breezy__candidate_custom_fields.sql"
type input "agee__stg_breezy__candidate_custom_fields.yml"
type input "agee__stg_breezy__candidate_meta.sql"
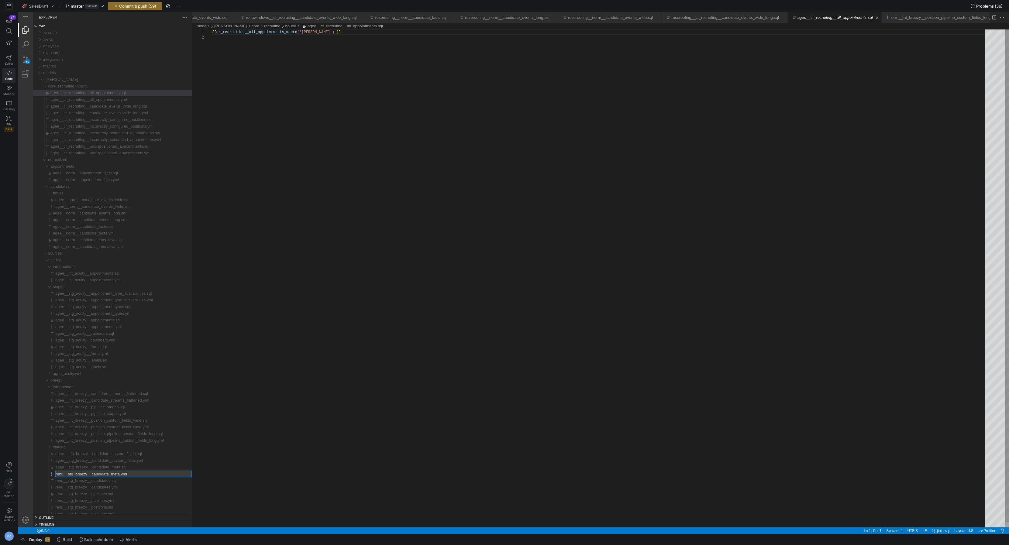
type input "agee__stg_breezy__candidate_meta.yml"
type input "agee__stg_breezy__candidates.sql"
type input "agee__stg_breezy__candidates.yml"
type input "agee__stg_breezy__pipelines.sql"
type input "agee__stg_breezy__pipelines.yml"
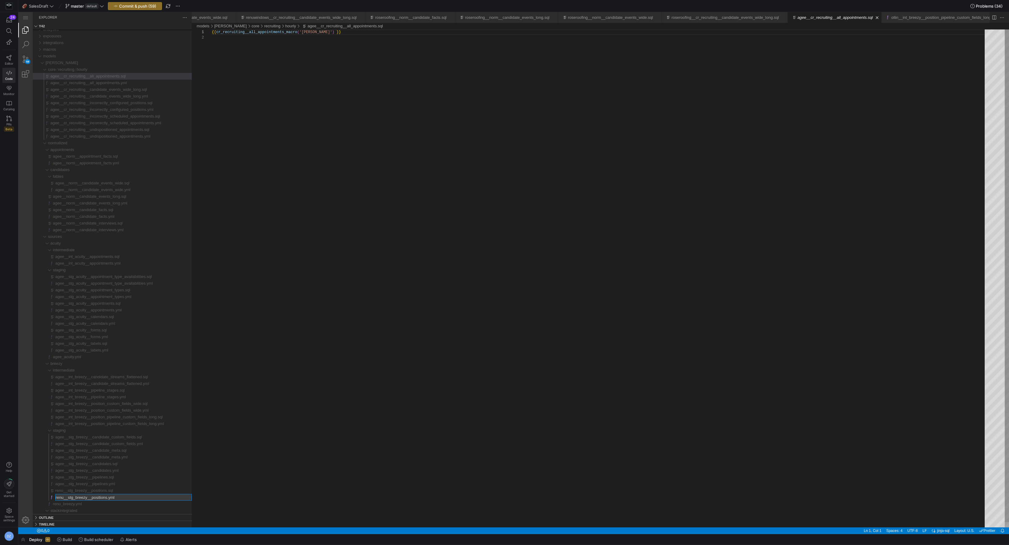
type input "agee__stg_breezy__positions.yml"
type input "agee__stg_breezy__positions.sql"
type input "agee_breezy.yml"
type input "agee__stg_stackintegrated__internal_appointments.sql"
type input "agee__stg_stackintegrated__internal_appointments.yml"
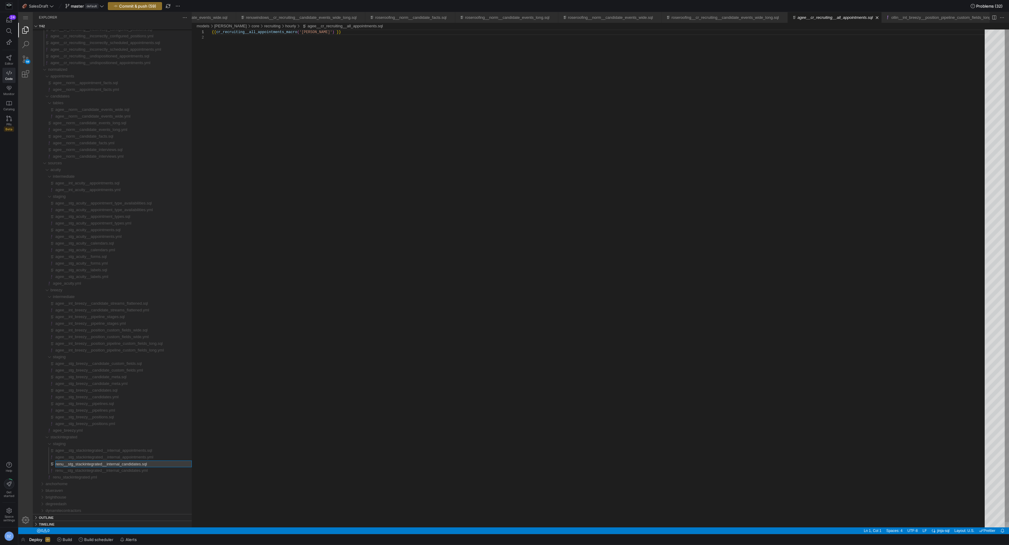
type input "agee__stg_stackintegrated__internal_candidates.sql"
type input "agee__stg_stackintegrated__internal_candidates.yml"
type input "agee_stackintegrated.yml"
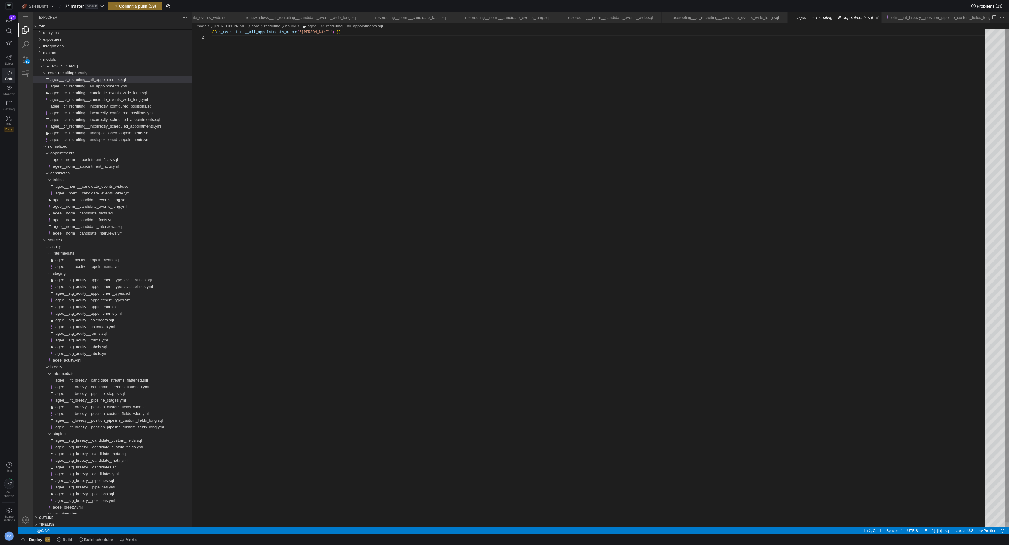
click at [436, 127] on div "{{ cr_recruiting__all_appointments_macro ( '[PERSON_NAME]' ) }}" at bounding box center [600, 281] width 777 height 504
click at [28, 44] on link "Search (⇧⌘F)" at bounding box center [25, 44] width 15 height 15
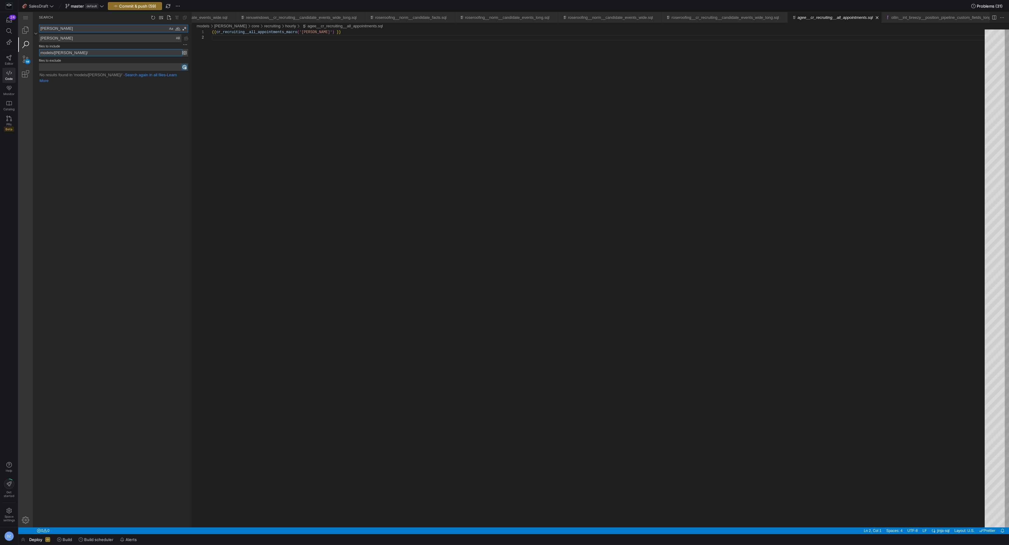
click at [81, 55] on input "models/[PERSON_NAME]/" at bounding box center [110, 52] width 143 height 7
click at [58, 36] on textarea "[PERSON_NAME]" at bounding box center [110, 38] width 142 height 7
click at [76, 29] on textarea "[PERSON_NAME]" at bounding box center [103, 28] width 129 height 7
click at [78, 52] on input "models/[PERSON_NAME]/" at bounding box center [110, 52] width 143 height 7
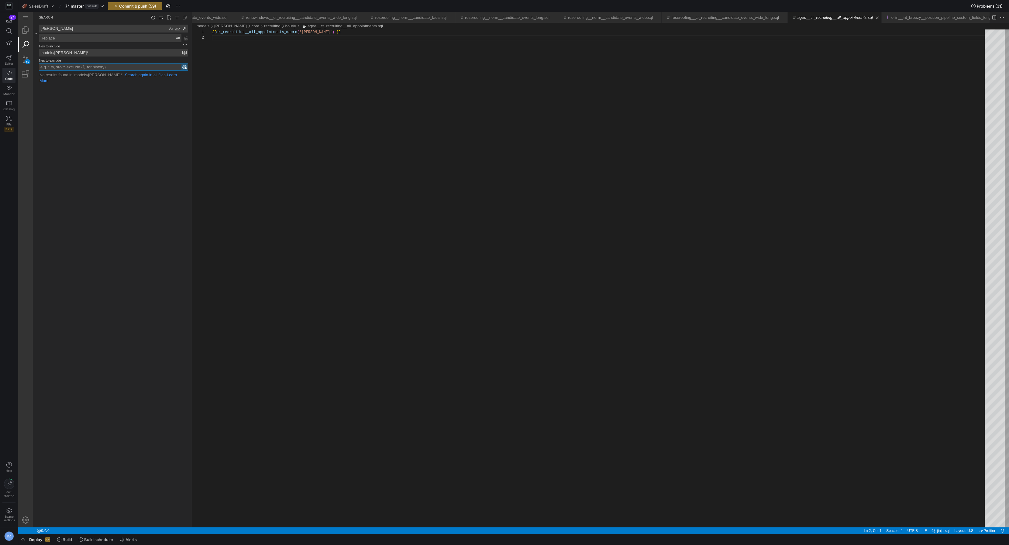
click at [67, 67] on input "files to exclude" at bounding box center [110, 67] width 143 height 7
type textarea "[PERSON_NAME]"
click at [86, 67] on input "files to exclude" at bounding box center [110, 67] width 143 height 7
click at [78, 52] on input "models/[PERSON_NAME]/" at bounding box center [110, 52] width 143 height 7
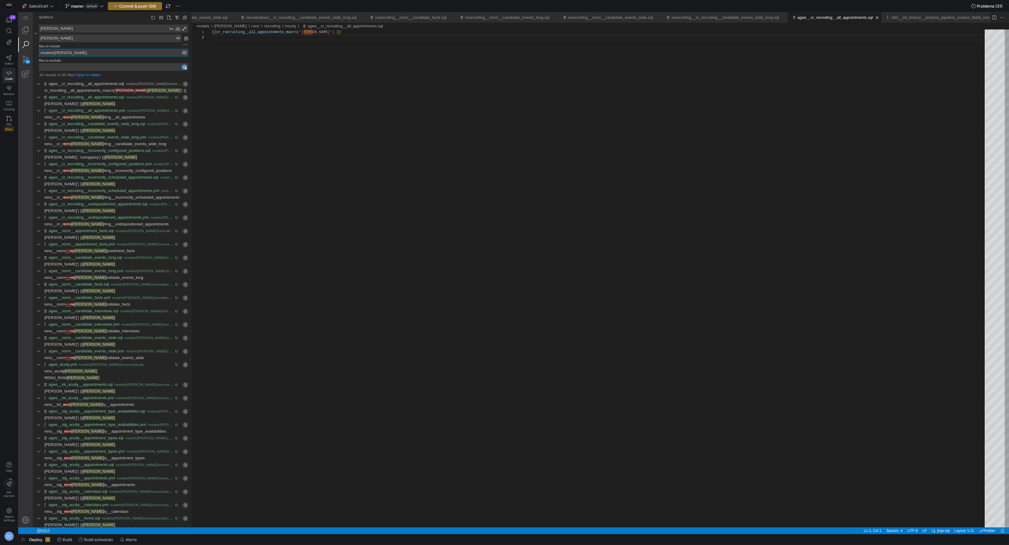
type input "models/[PERSON_NAME]"
click at [76, 66] on input "files to exclude" at bounding box center [110, 67] width 143 height 7
click at [100, 90] on span "cr_recruiting__all_appointments_macro('" at bounding box center [79, 90] width 71 height 5
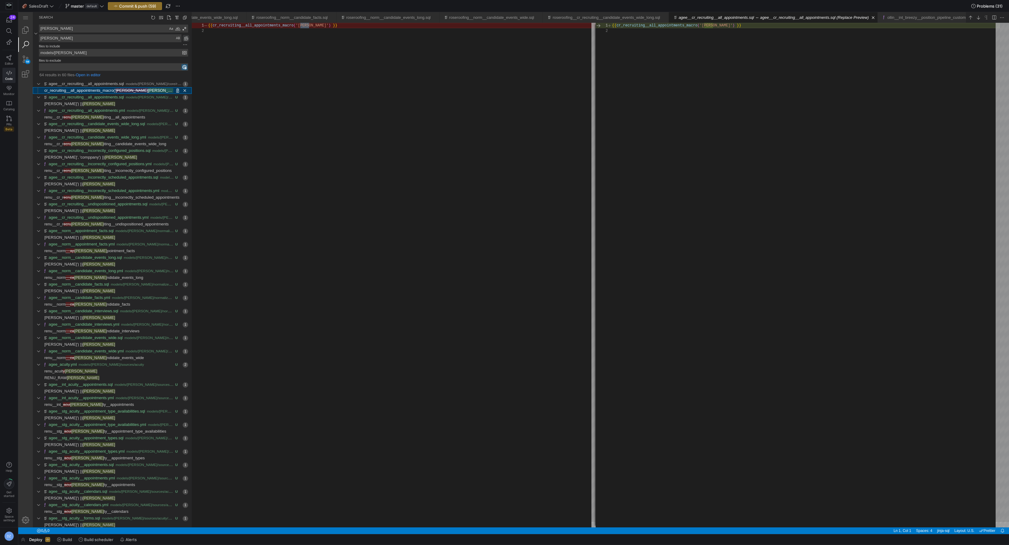
click at [188, 39] on link "Replace All (⌥⌘Enter)" at bounding box center [186, 38] width 7 height 7
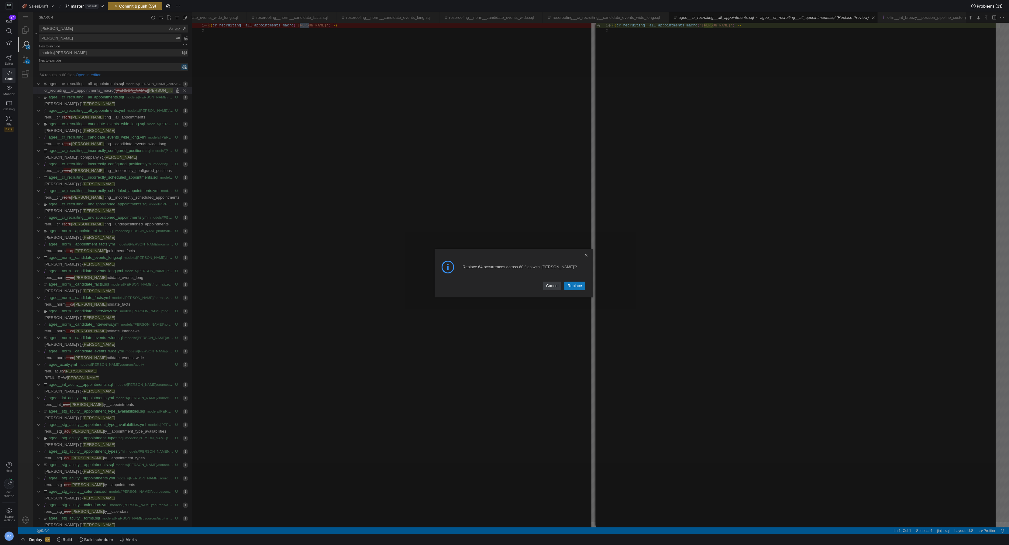
click at [225, 48] on div "Cancel Replace Replace 64 occurrences across 60 files with '[PERSON_NAME]'?" at bounding box center [513, 273] width 991 height 522
click at [548, 282] on link "Cancel" at bounding box center [552, 286] width 18 height 9
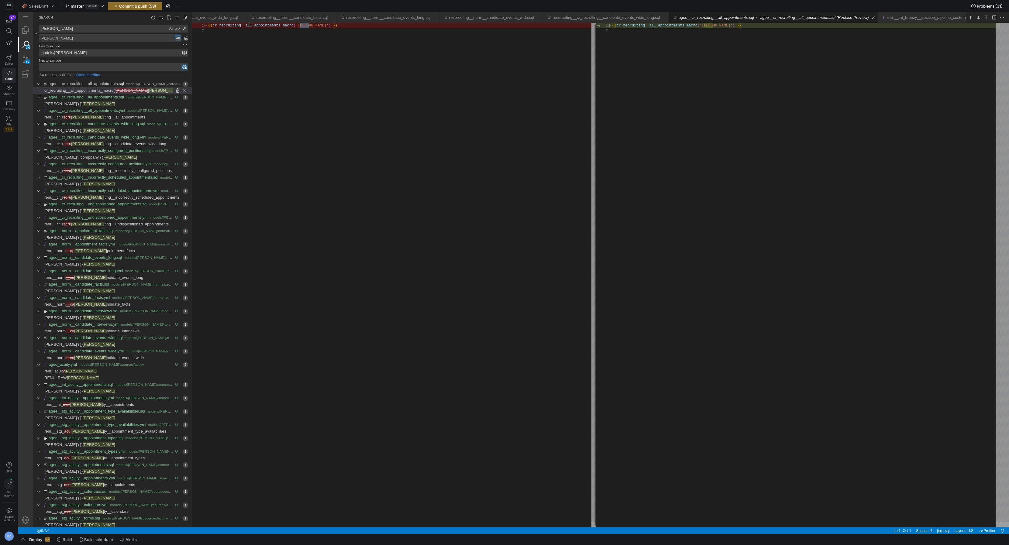
click at [176, 39] on div "Preserve Case (⌥⌘P)" at bounding box center [178, 38] width 6 height 6
click at [186, 39] on link "Replace All (⌥⌘Enter)" at bounding box center [186, 38] width 7 height 7
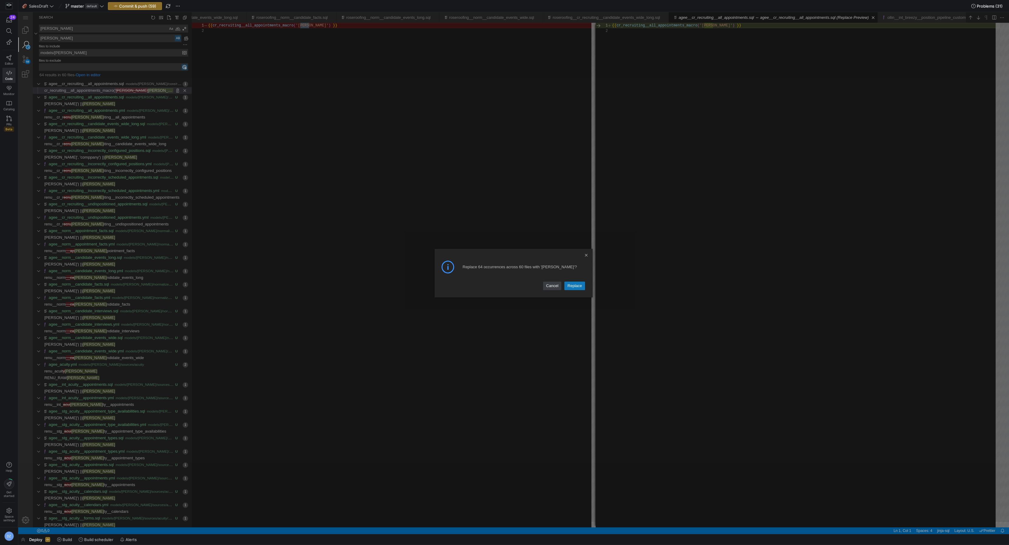
click at [572, 285] on link "Replace" at bounding box center [575, 286] width 21 height 9
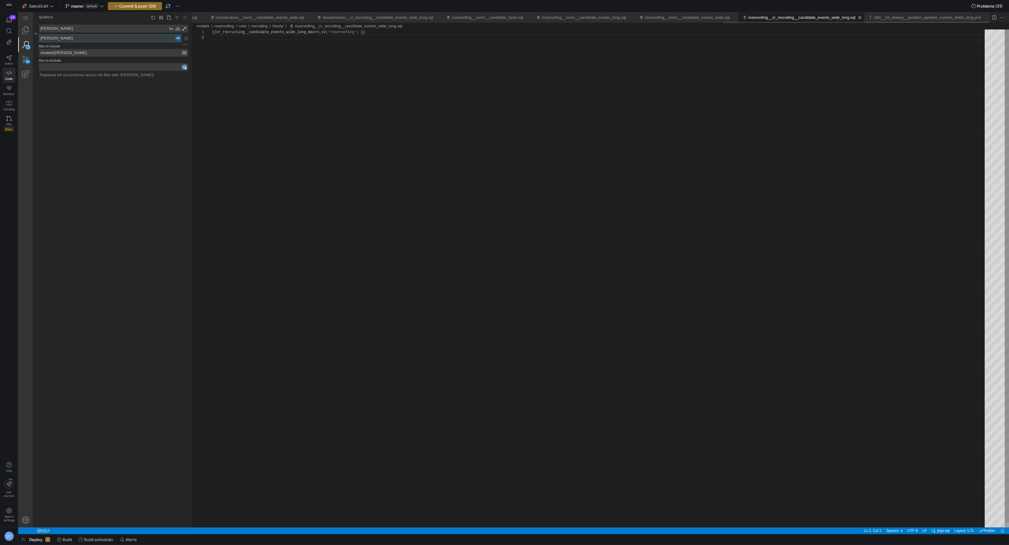
scroll to position [0, 1588]
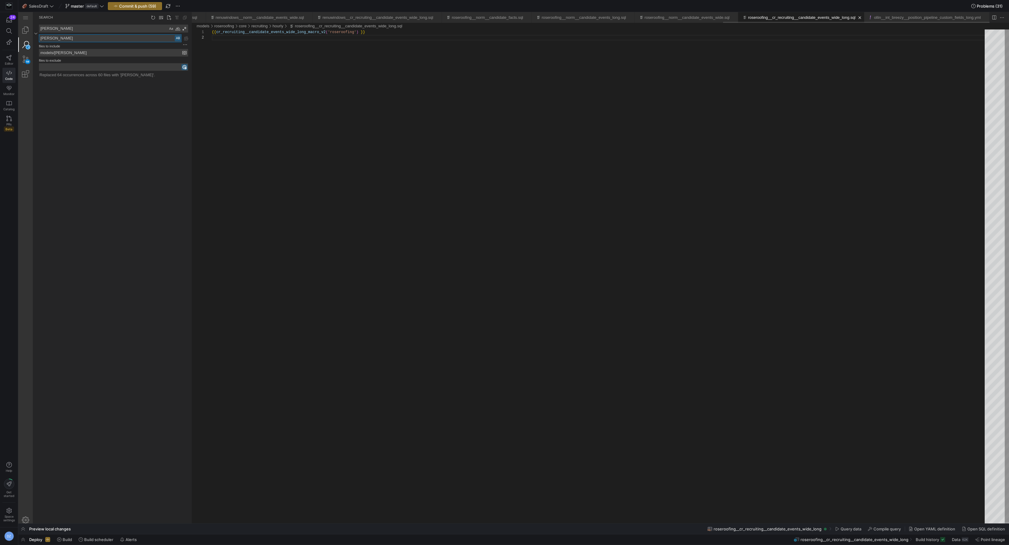
scroll to position [5, 0]
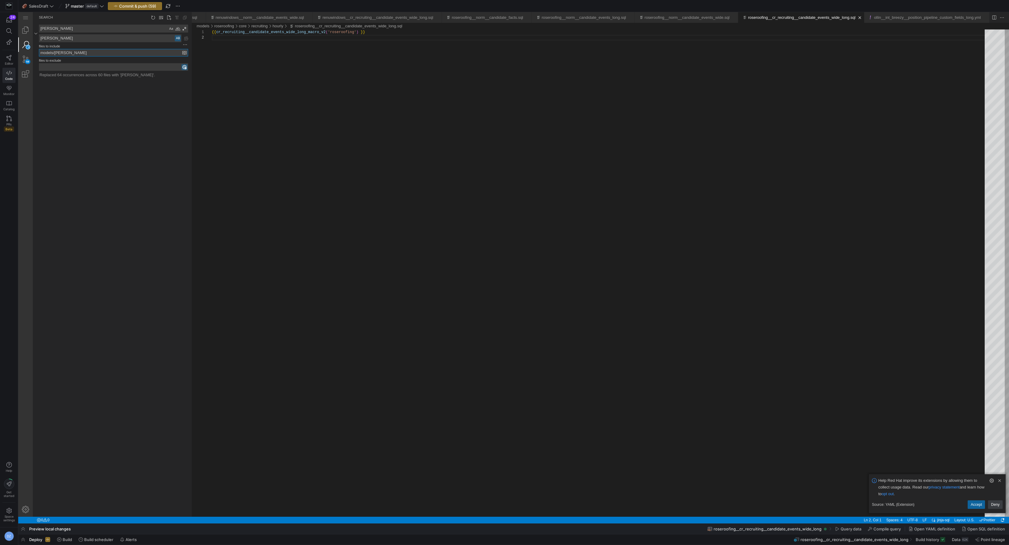
click at [122, 54] on input "models/[PERSON_NAME]" at bounding box center [110, 52] width 143 height 7
click at [92, 37] on textarea "[PERSON_NAME]" at bounding box center [110, 38] width 142 height 7
click at [90, 32] on textarea "[PERSON_NAME]" at bounding box center [103, 28] width 129 height 7
click at [146, 9] on span "button" at bounding box center [135, 5] width 54 height 7
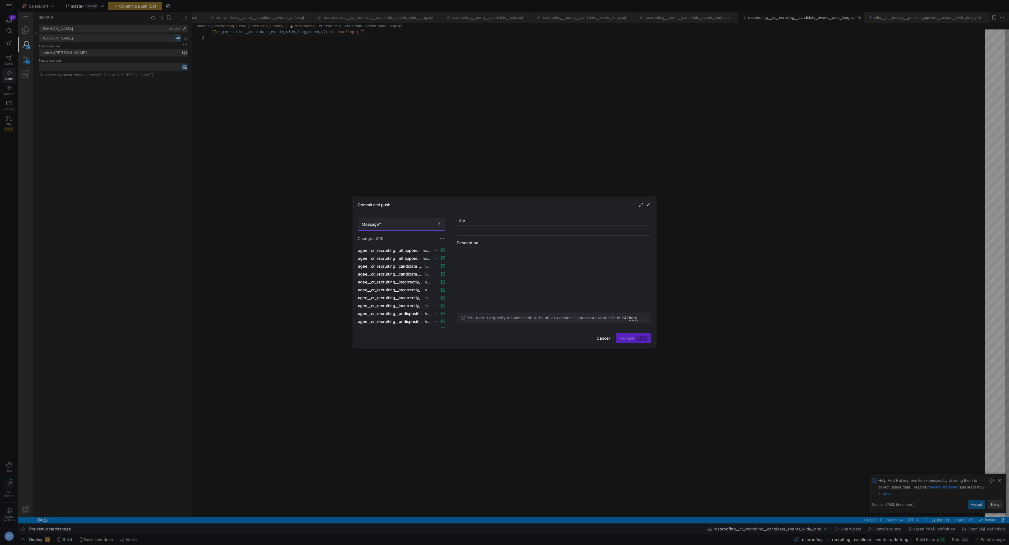
click at [473, 230] on input "text" at bounding box center [554, 230] width 184 height 5
type input "added [PERSON_NAME]"
click at [636, 339] on span "Commit ⌘ ⏎" at bounding box center [633, 338] width 27 height 5
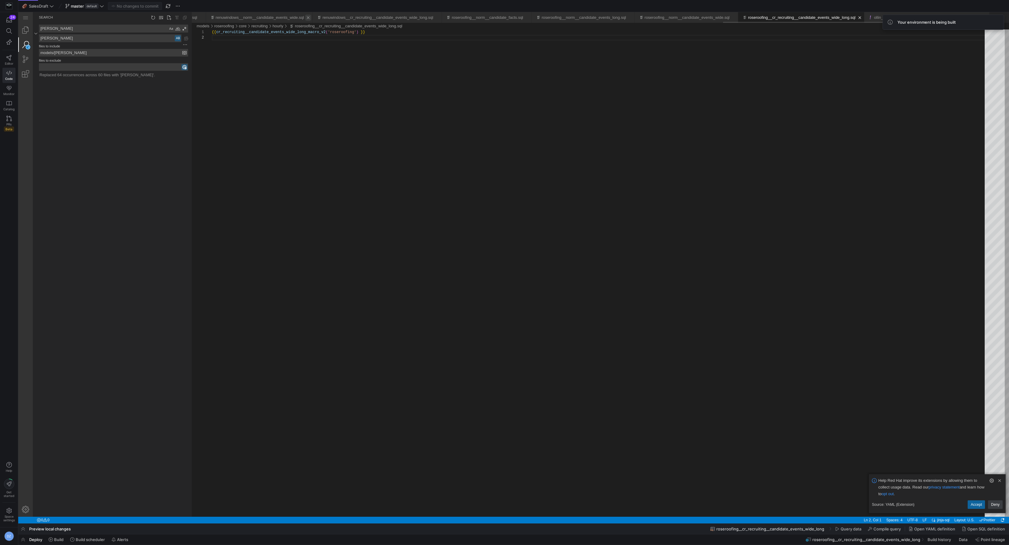
click at [305, 18] on link "Close (⌘W)" at bounding box center [308, 18] width 6 height 6
click at [231, 18] on link "Close (⌘W)" at bounding box center [228, 18] width 6 height 6
click at [305, 18] on link "Close (⌘W)" at bounding box center [308, 18] width 6 height 6
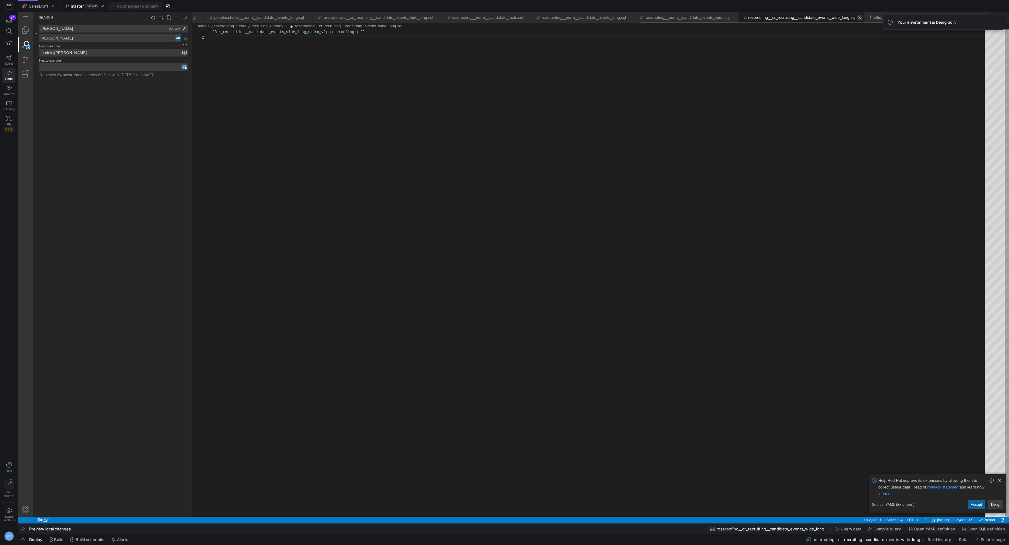
click at [305, 18] on link "Close (⌘W)" at bounding box center [308, 18] width 6 height 6
click at [245, 18] on link "Close (⌘W)" at bounding box center [242, 18] width 6 height 6
click at [305, 18] on link "Close (⌘W)" at bounding box center [308, 18] width 6 height 6
click at [201, 18] on link "Close (⌘W)" at bounding box center [198, 18] width 6 height 6
click at [305, 18] on link "Close (⌘W)" at bounding box center [308, 18] width 6 height 6
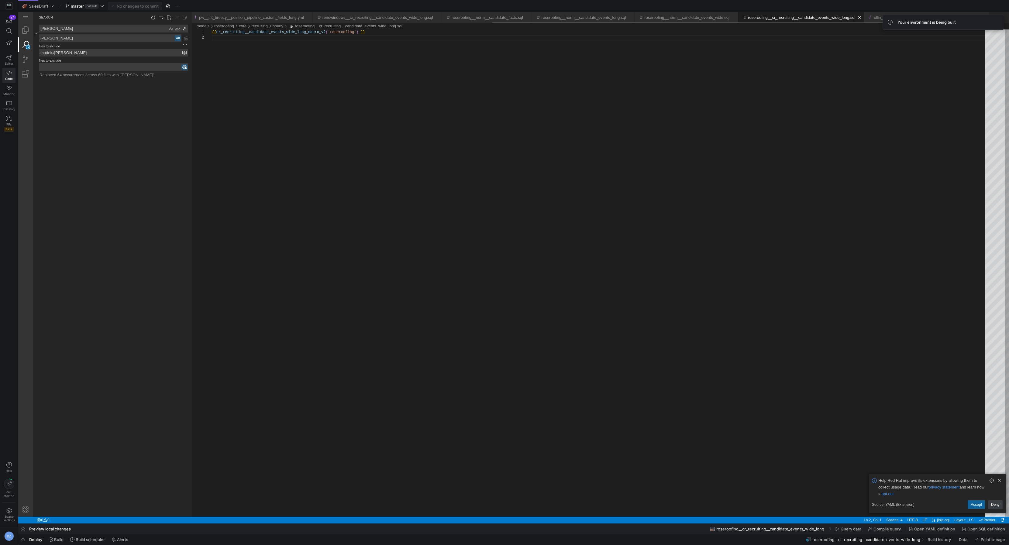
click at [305, 18] on link "Close (⌘W)" at bounding box center [308, 18] width 6 height 6
click at [265, 18] on link "Close (⌘W)" at bounding box center [262, 18] width 6 height 6
click at [305, 18] on link "Close (⌘W)" at bounding box center [308, 18] width 6 height 6
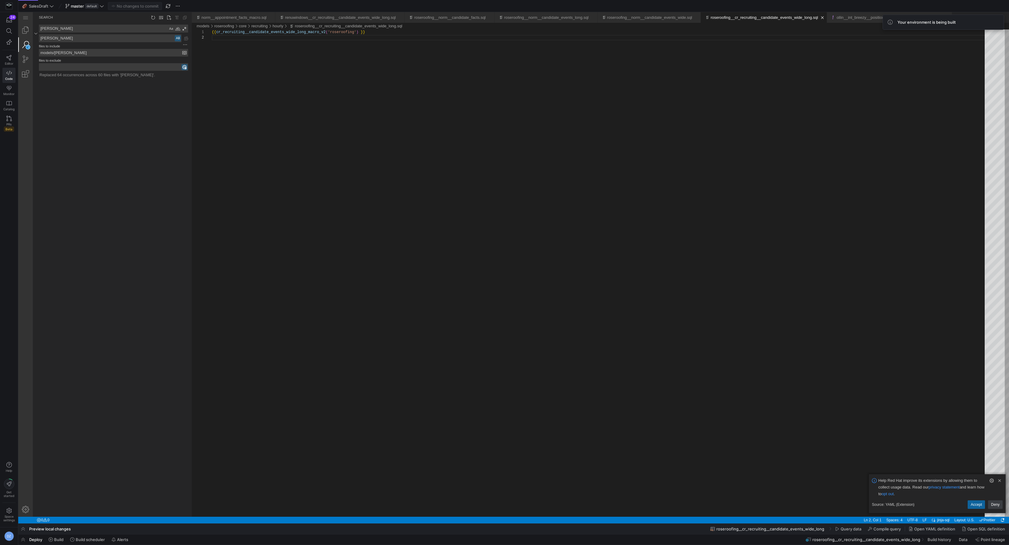
scroll to position [0, 0]
click at [274, 17] on link "Close (⌘W)" at bounding box center [271, 18] width 6 height 6
click at [320, 18] on link "Close (⌘W)" at bounding box center [316, 18] width 6 height 6
click at [280, 17] on link "Close (⌘W)" at bounding box center [277, 18] width 6 height 6
click at [293, 16] on link "Close (⌘W)" at bounding box center [290, 18] width 6 height 6
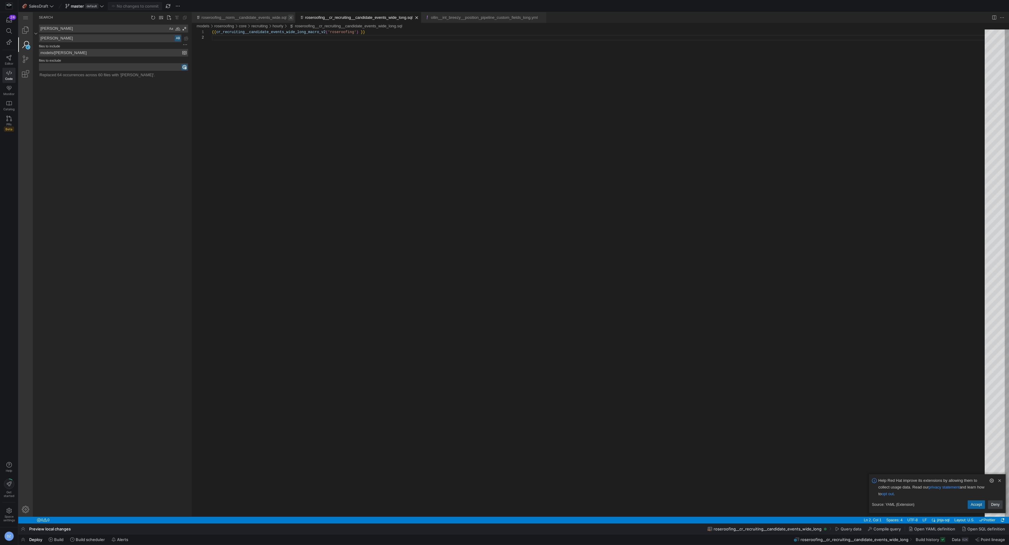
click at [293, 16] on link "Close (⌘W)" at bounding box center [291, 18] width 6 height 6
click at [442, 18] on link "Close (⌘W)" at bounding box center [439, 18] width 6 height 6
click at [316, 16] on link "Close (⌘W)" at bounding box center [313, 18] width 6 height 6
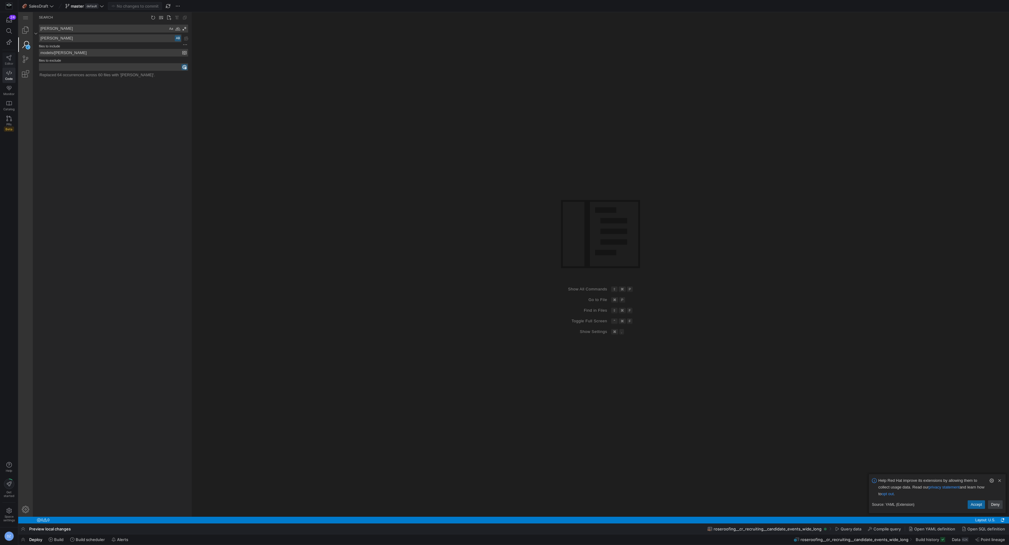
click at [12, 57] on link "Editor" at bounding box center [8, 60] width 13 height 15
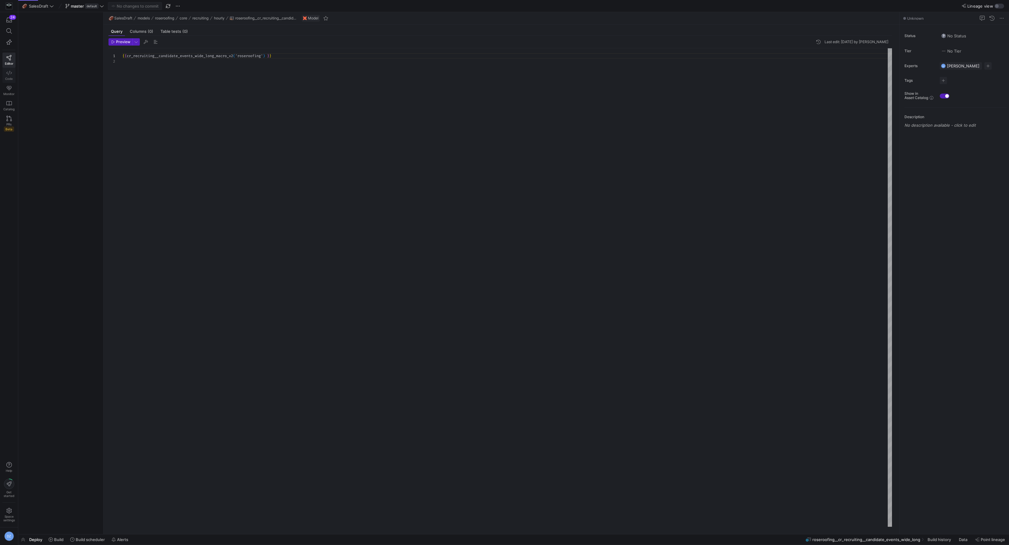
scroll to position [5, 0]
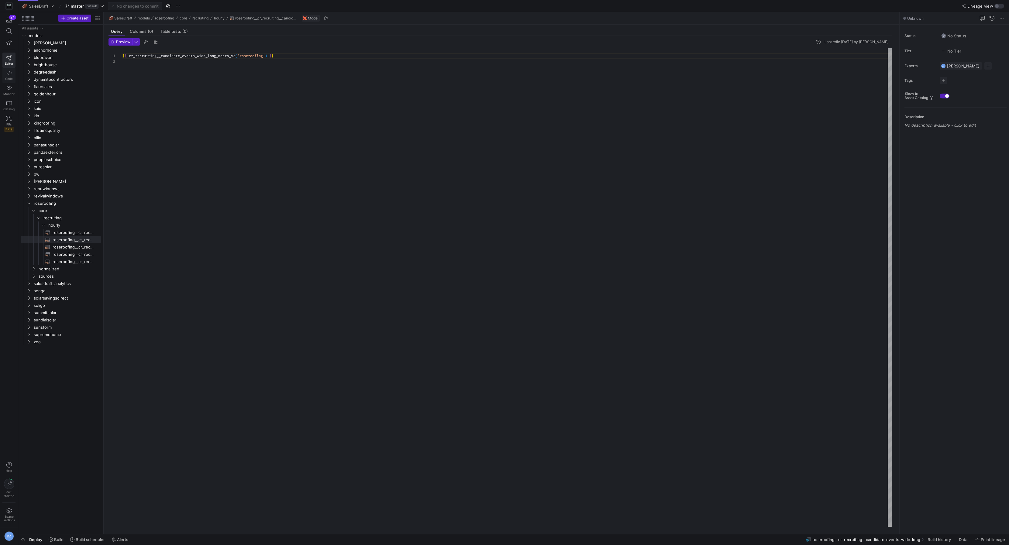
click at [10, 75] on link "Code" at bounding box center [8, 75] width 13 height 15
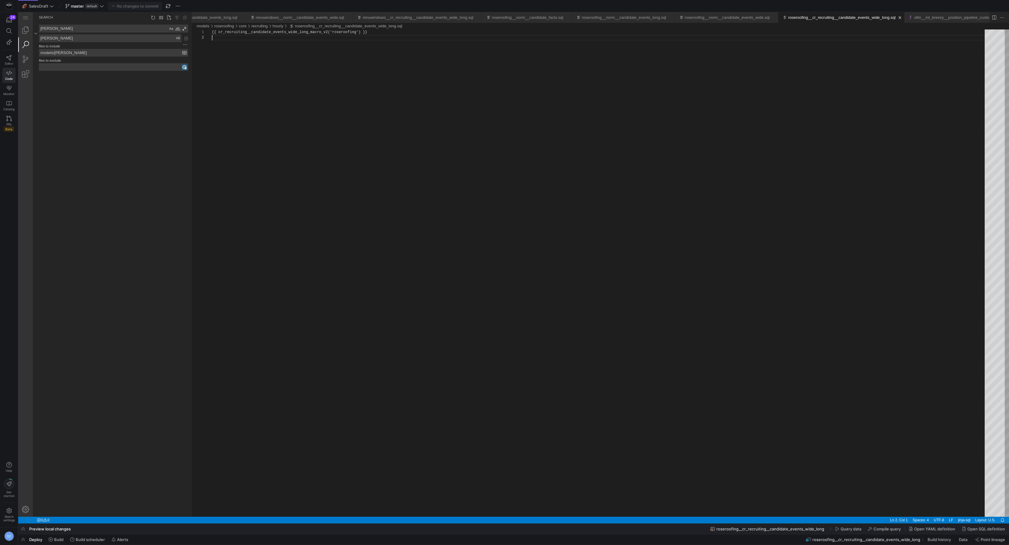
scroll to position [5, 0]
click at [26, 31] on link "Explorer (⇧⌘E)" at bounding box center [25, 30] width 15 height 15
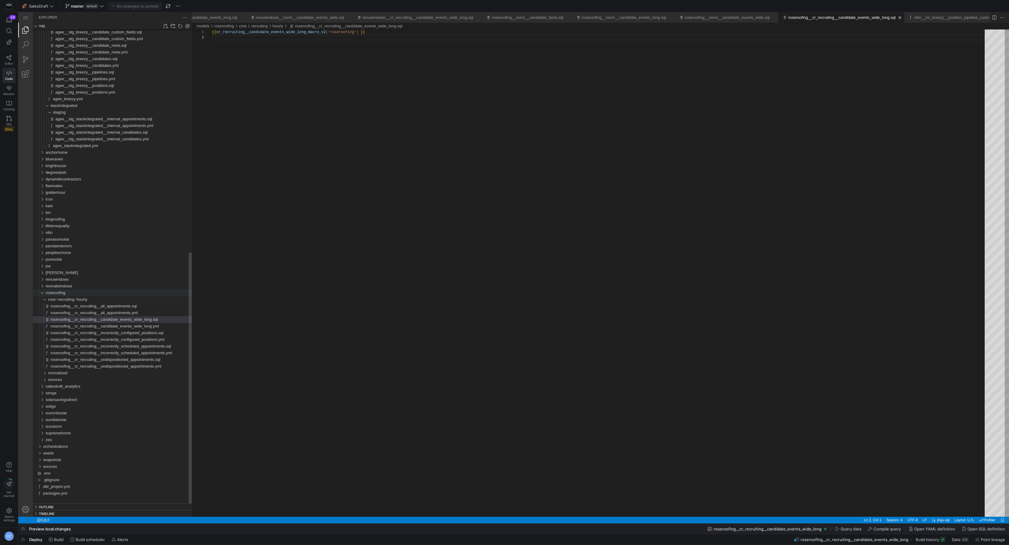
click at [50, 293] on span "roseroofing" at bounding box center [56, 293] width 20 height 5
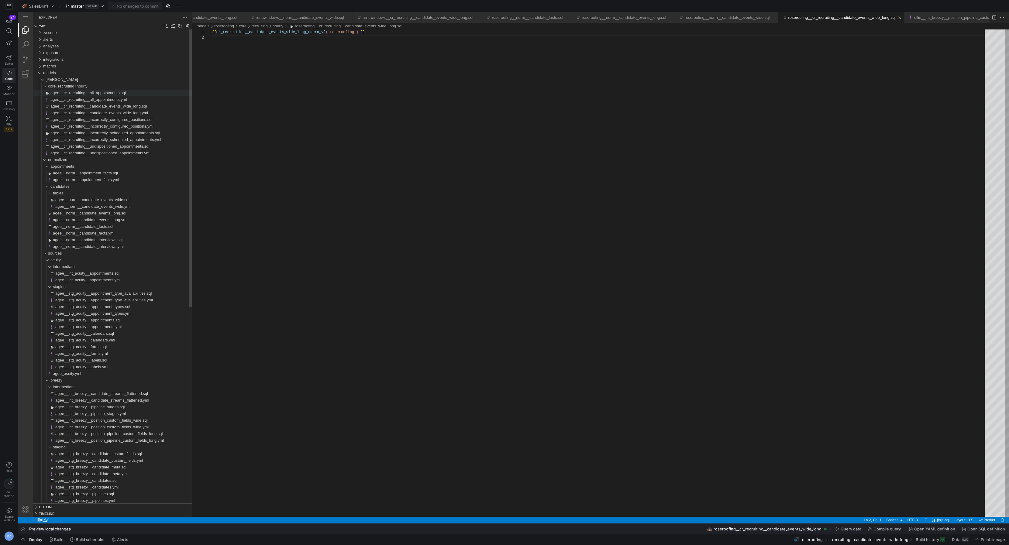
click at [77, 92] on span "agee__cr_recruiting__all_appointments.sql" at bounding box center [87, 93] width 75 height 5
click at [27, 47] on link "Search (⇧⌘F)" at bounding box center [25, 44] width 15 height 15
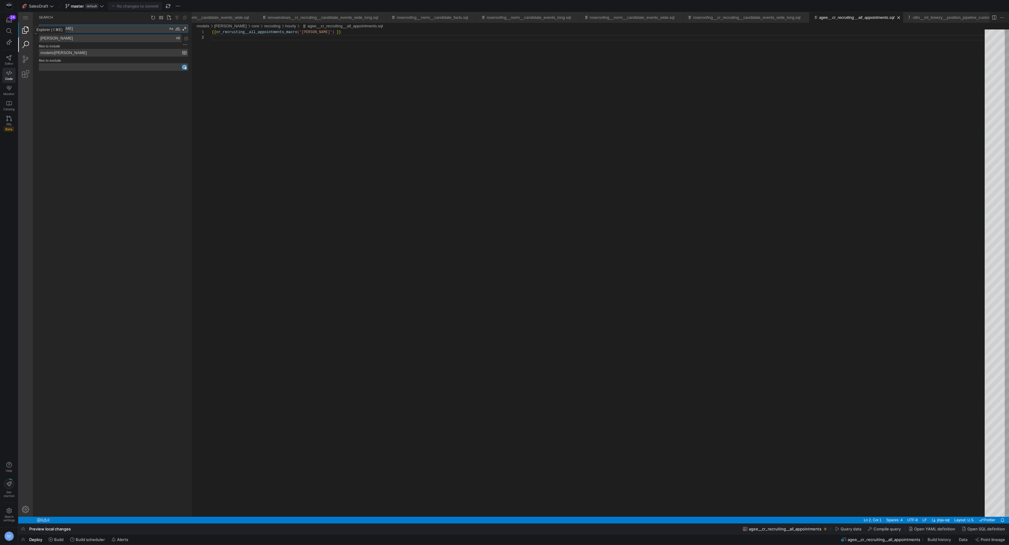
click at [26, 35] on link "Explorer (⇧⌘E)" at bounding box center [25, 30] width 15 height 15
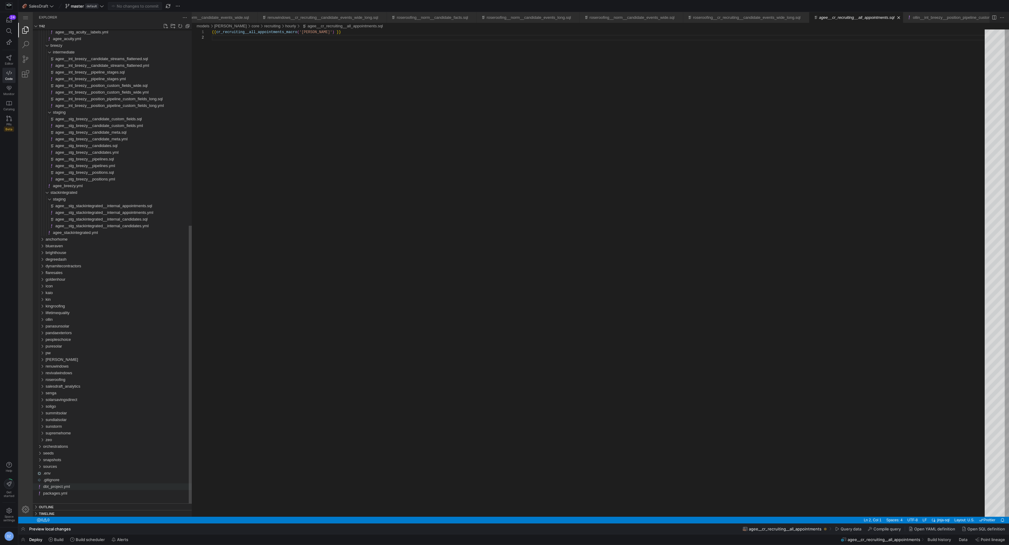
click at [92, 486] on div "dbt_project.yml" at bounding box center [117, 487] width 149 height 7
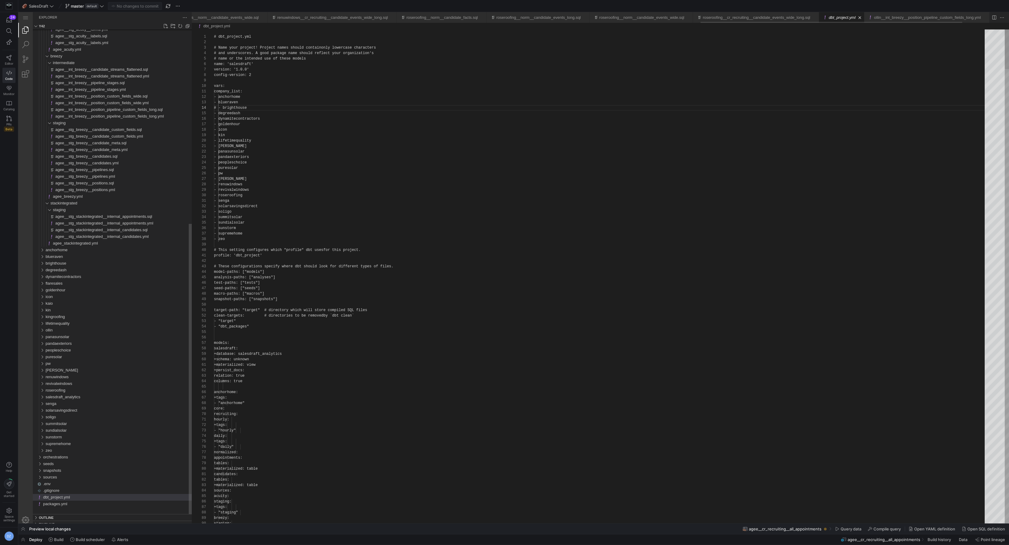
scroll to position [55, 42]
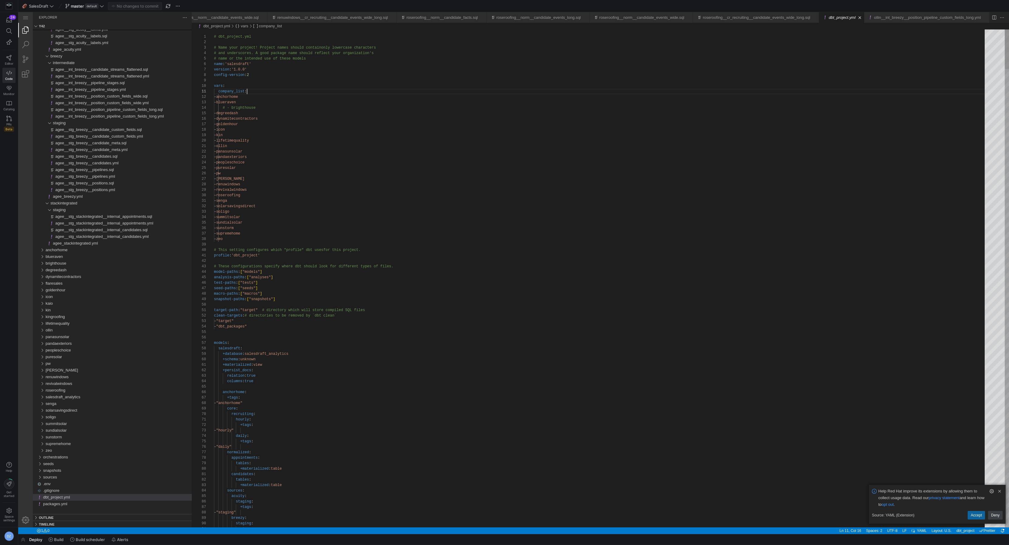
drag, startPoint x: 251, startPoint y: 93, endPoint x: 264, endPoint y: 103, distance: 16.5
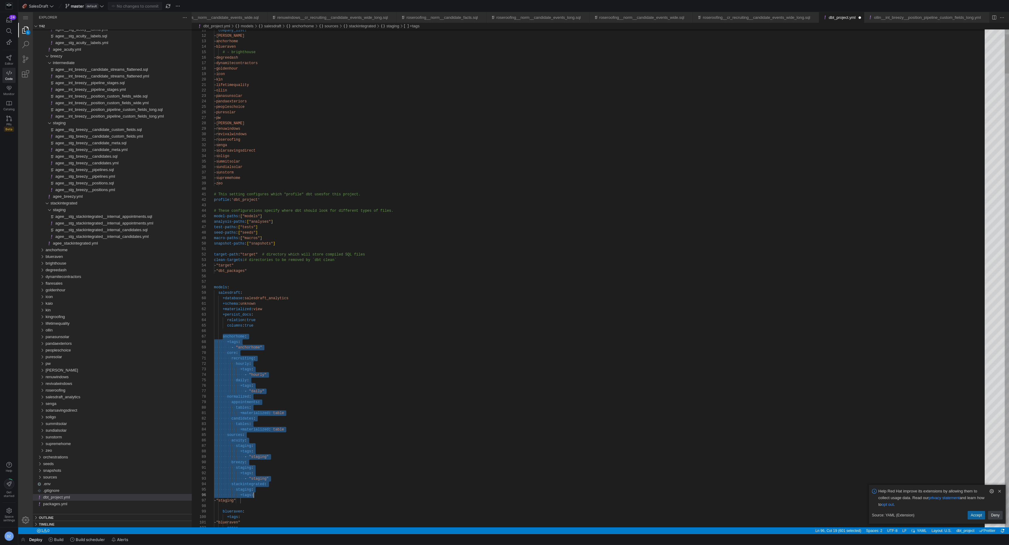
scroll to position [33, 54]
drag, startPoint x: 223, startPoint y: 370, endPoint x: 271, endPoint y: 501, distance: 139.7
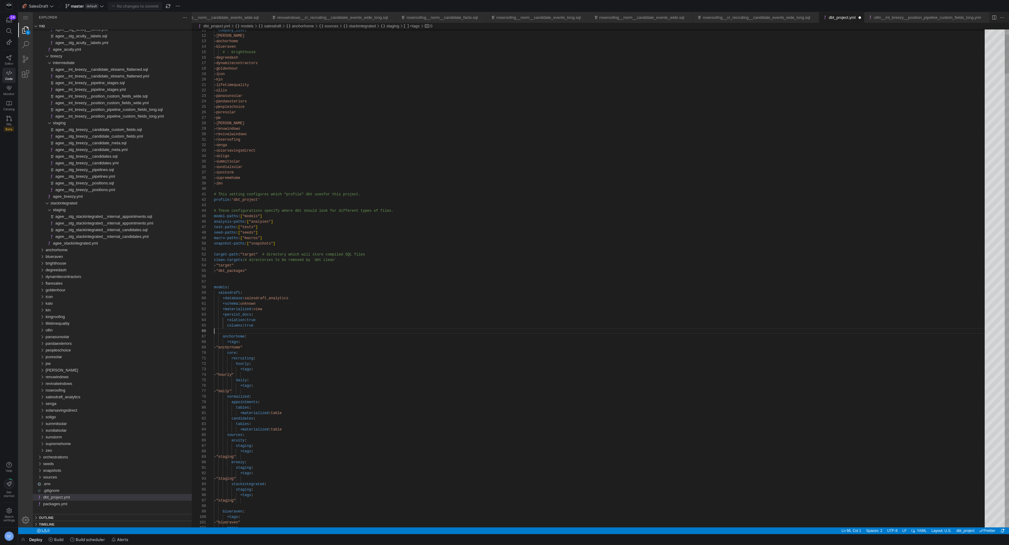
scroll to position [27, 0]
paste textarea "staging: +tags: - "staging" stackintegrated: staging: +tags: - "staging""
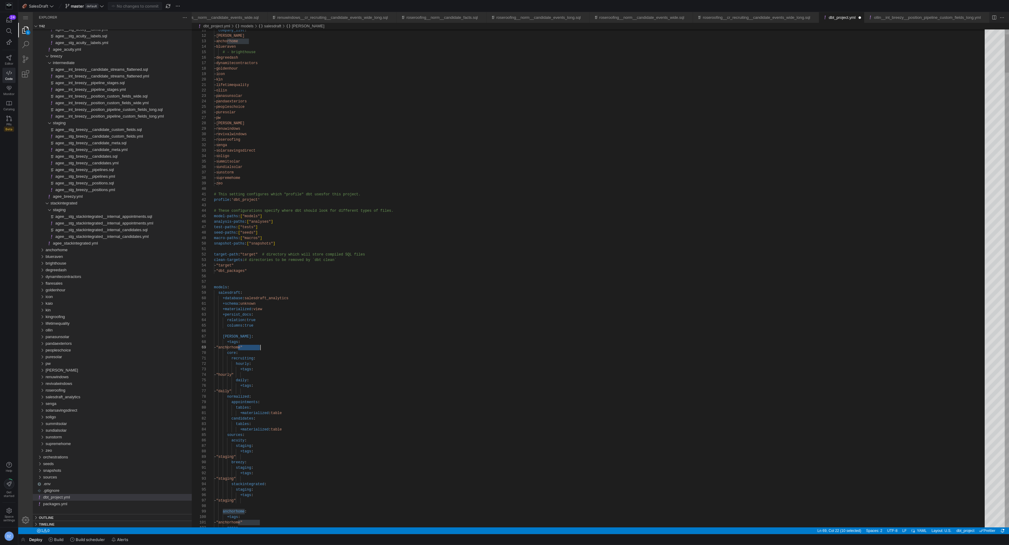
paste textarea "ge"
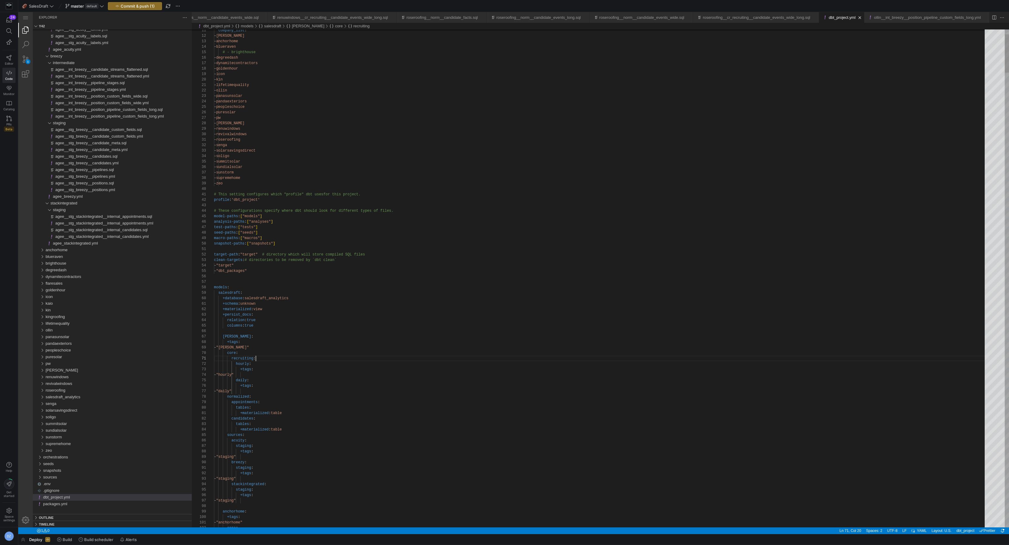
scroll to position [0, 43]
type textarea "+schema: unknown +materialized: view +persist_docs: relation: true columns: tru…"
click at [155, 6] on span "button" at bounding box center [135, 5] width 54 height 7
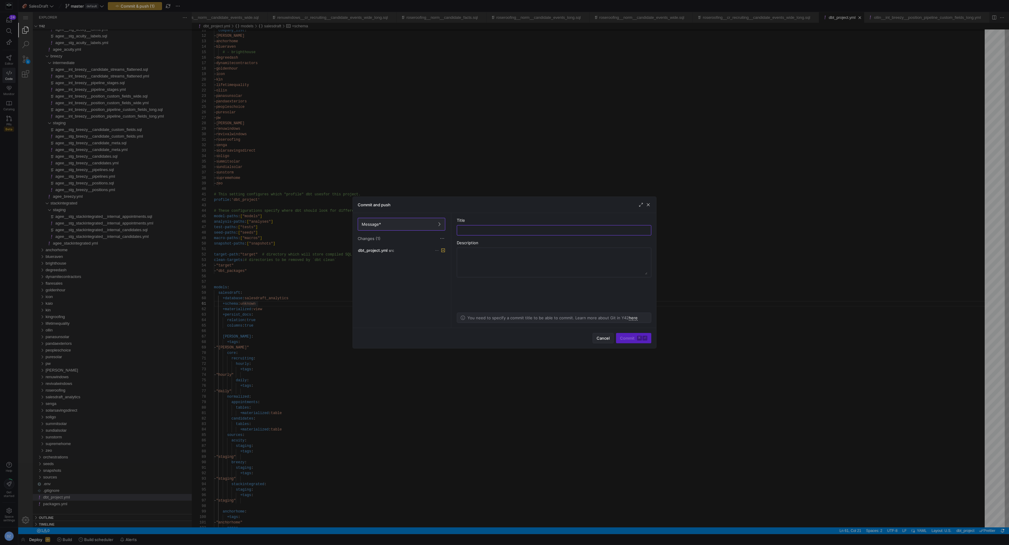
click at [599, 337] on span "Cancel" at bounding box center [603, 338] width 13 height 5
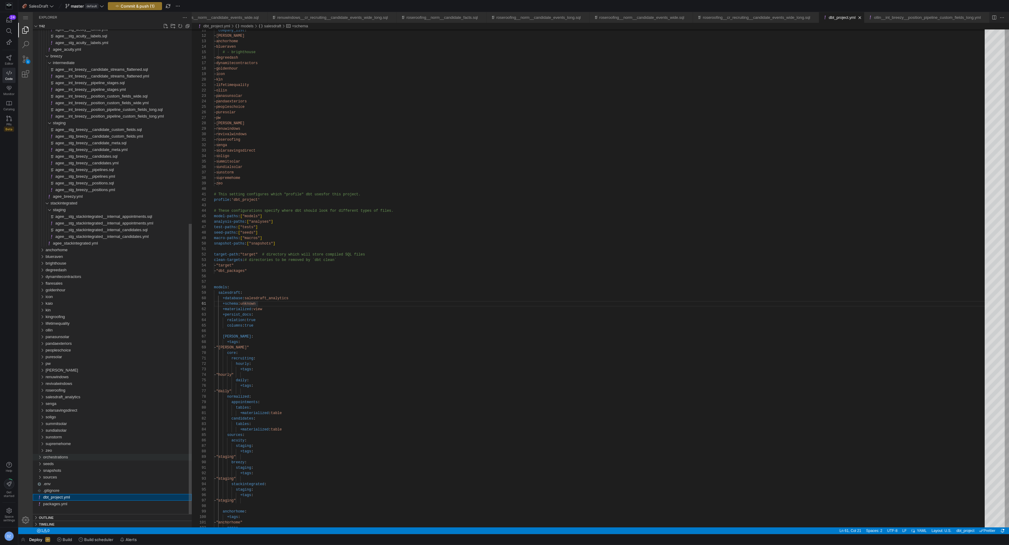
click at [85, 459] on div "orchestrations" at bounding box center [117, 457] width 149 height 7
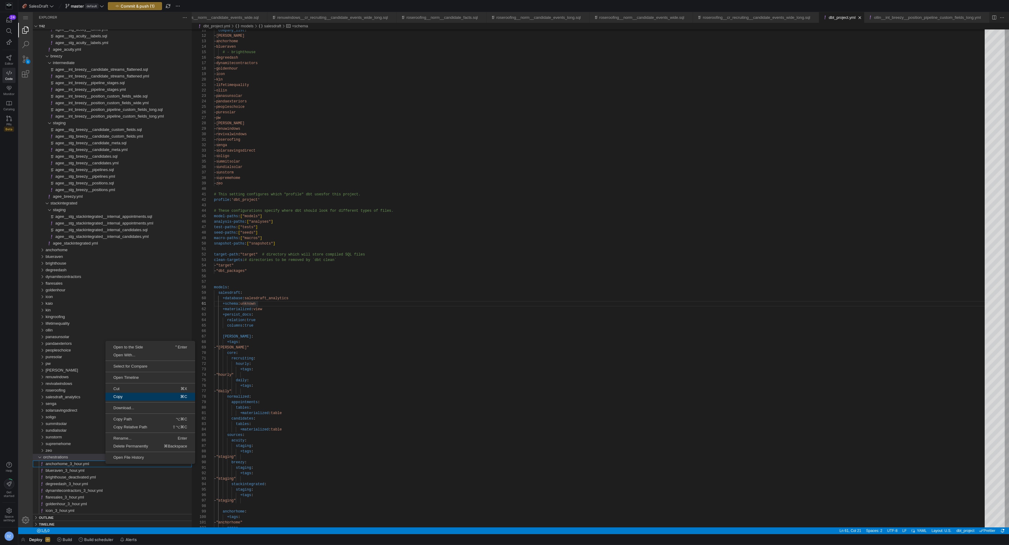
click at [126, 397] on span "Copy" at bounding box center [124, 397] width 39 height 4
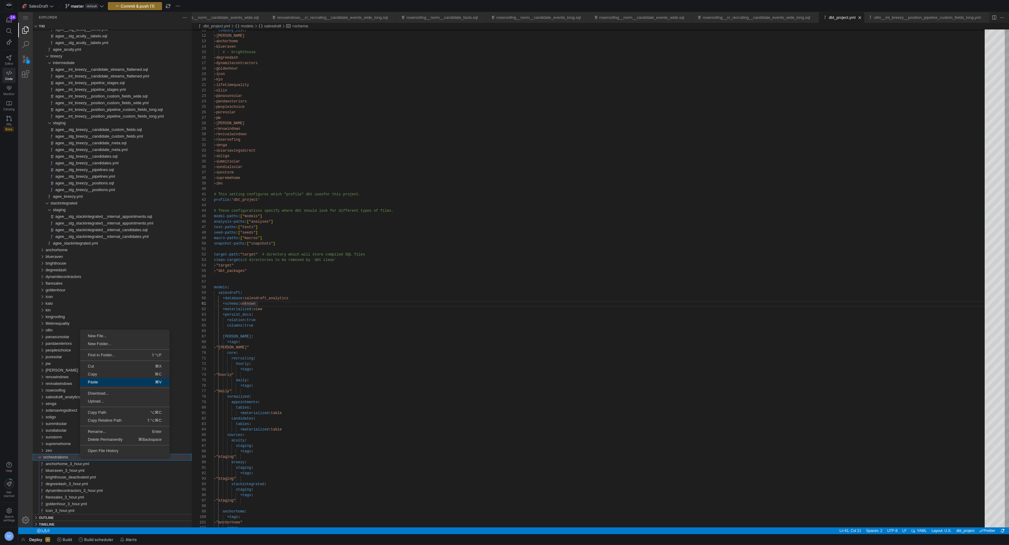
click at [108, 380] on span "Paste" at bounding box center [100, 382] width 40 height 4
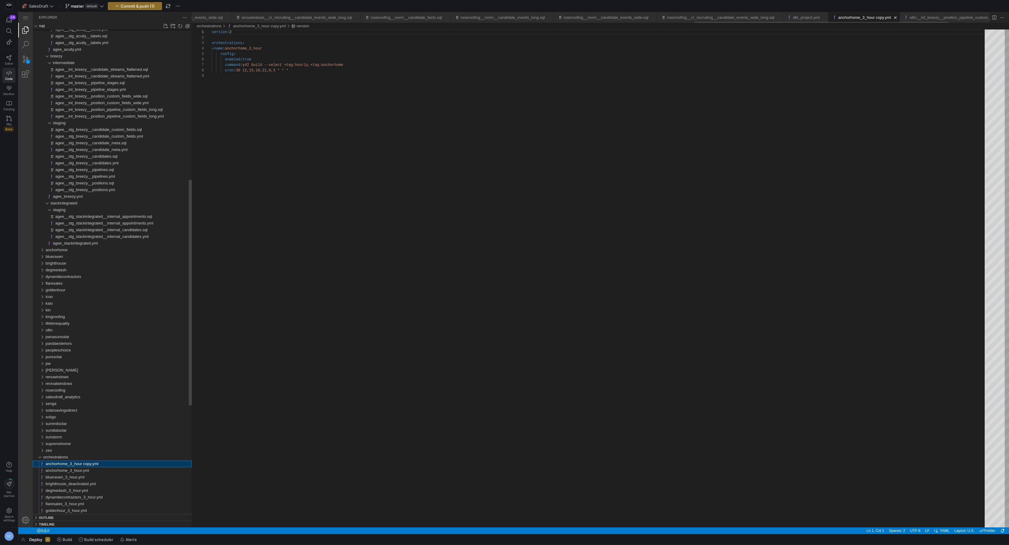
scroll to position [43, 0]
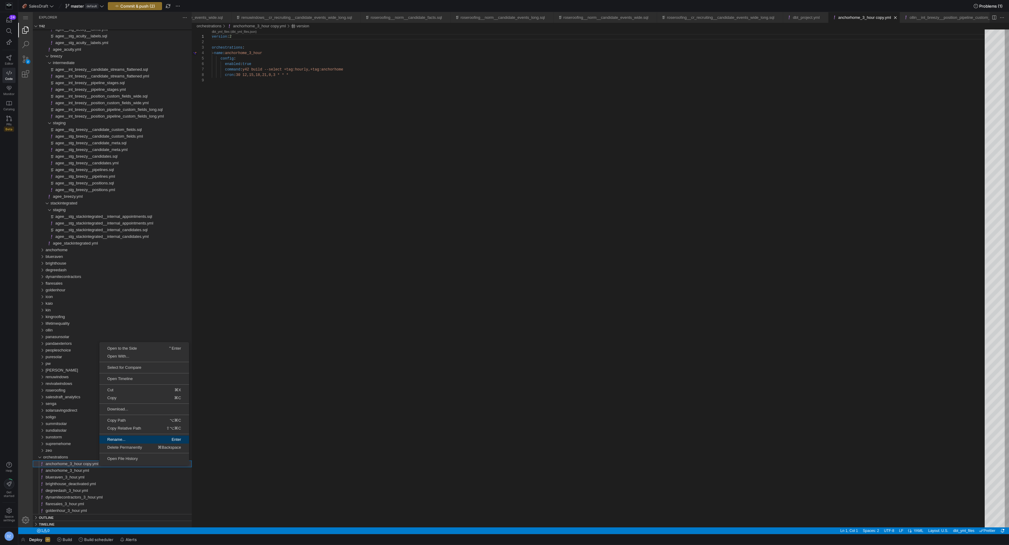
click at [131, 438] on span "Rename..." at bounding box center [121, 440] width 44 height 4
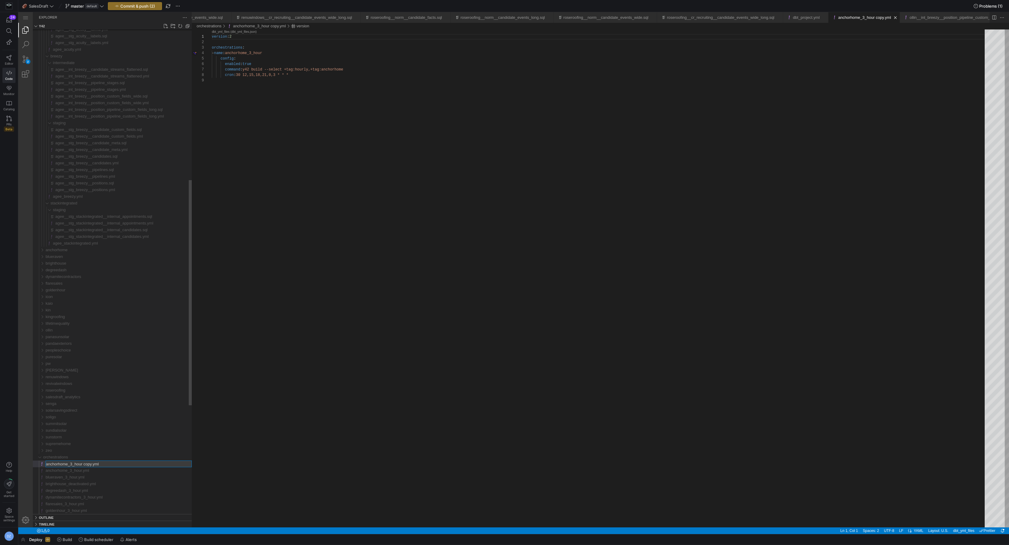
click at [90, 462] on input "anchorhome_3_hour copy.yml" at bounding box center [119, 464] width 146 height 6
type input "agee_3_hour.yml"
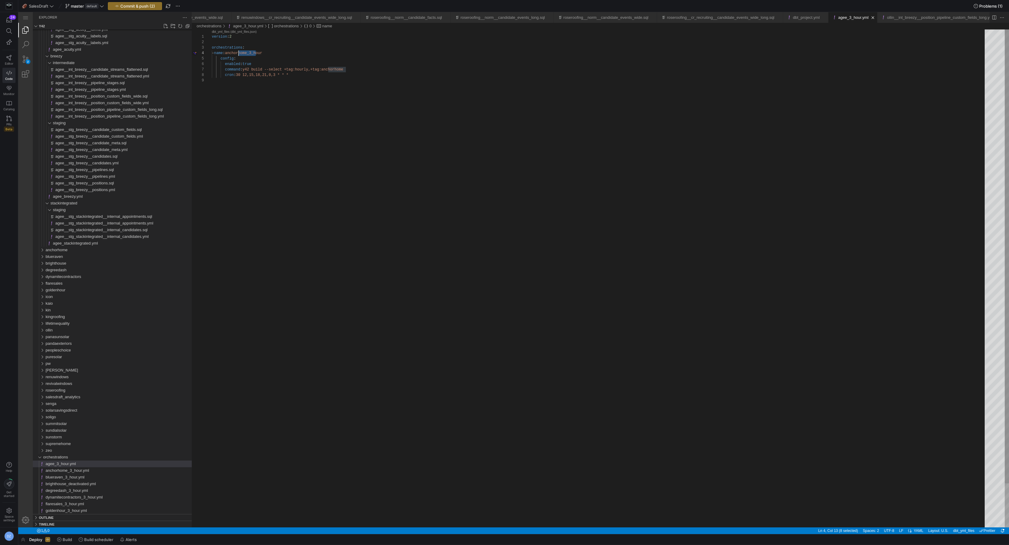
scroll to position [16, 22]
drag, startPoint x: 256, startPoint y: 54, endPoint x: 234, endPoint y: 53, distance: 22.2
click at [330, 71] on div "version : 2 orchestrations : - name : agee_3_hour config : enabled : true comma…" at bounding box center [600, 302] width 777 height 547
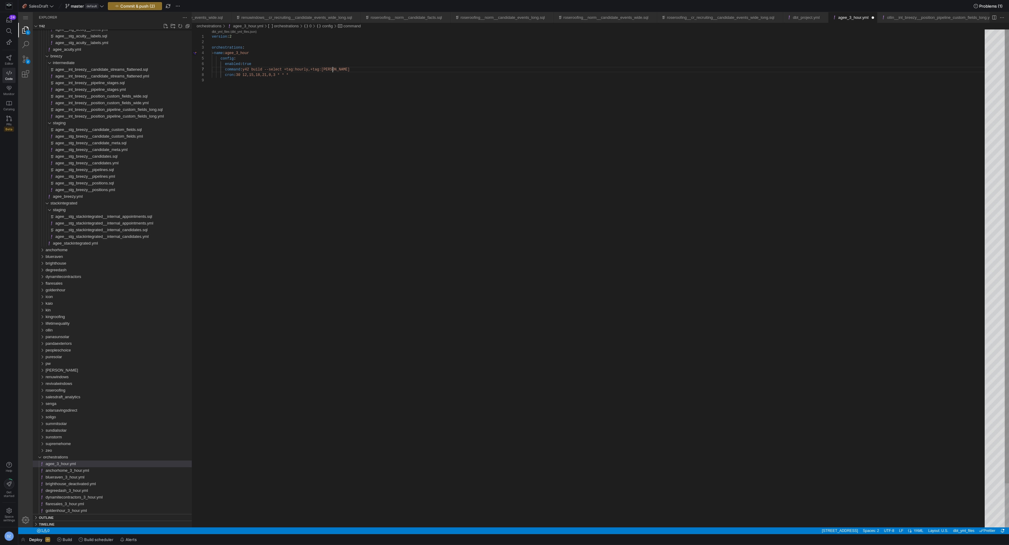
scroll to position [33, 120]
click at [360, 82] on div "version : 2 orchestrations : - name : agee_3_hour config : enabled : true comma…" at bounding box center [600, 302] width 777 height 547
type textarea "version: 2 orchestrations: - name: agee_3_hour config: enabled: true command: y…"
click at [156, 9] on button "Commit & push (2)" at bounding box center [135, 6] width 54 height 8
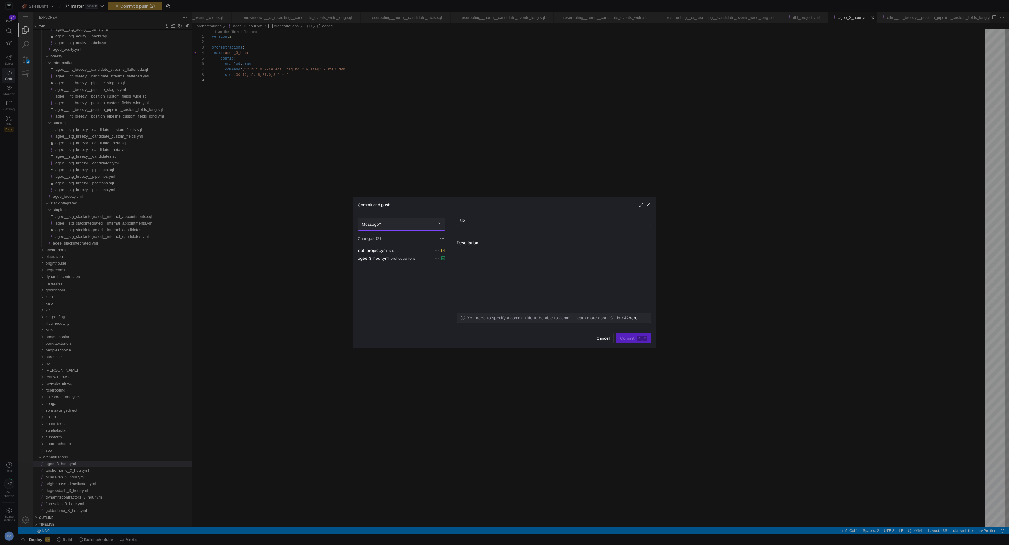
click at [524, 230] on input "text" at bounding box center [554, 230] width 184 height 5
type input "polish [PERSON_NAME]"
click at [635, 338] on span "Commit ⌘ ⏎" at bounding box center [633, 338] width 27 height 5
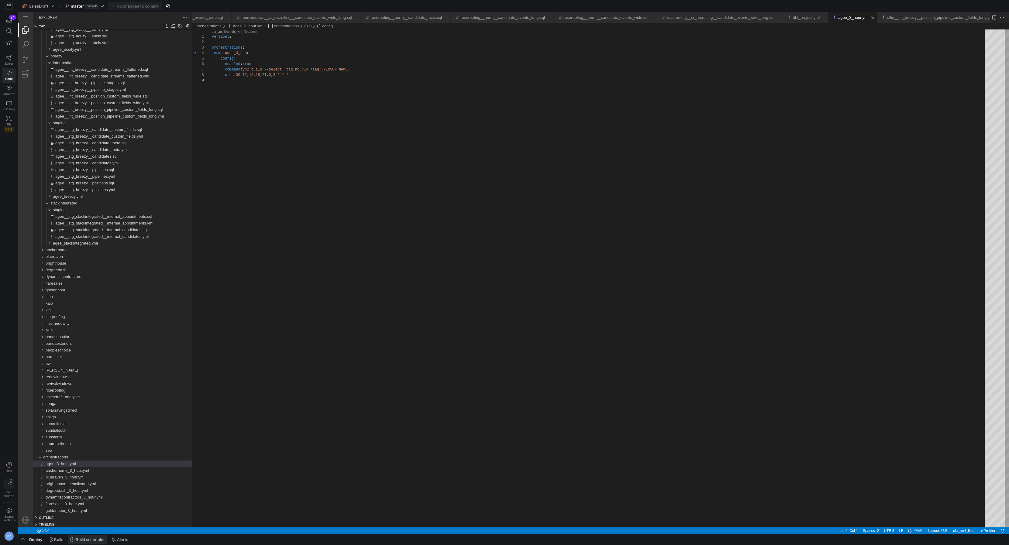
click at [88, 539] on span "Build scheduler" at bounding box center [90, 540] width 29 height 5
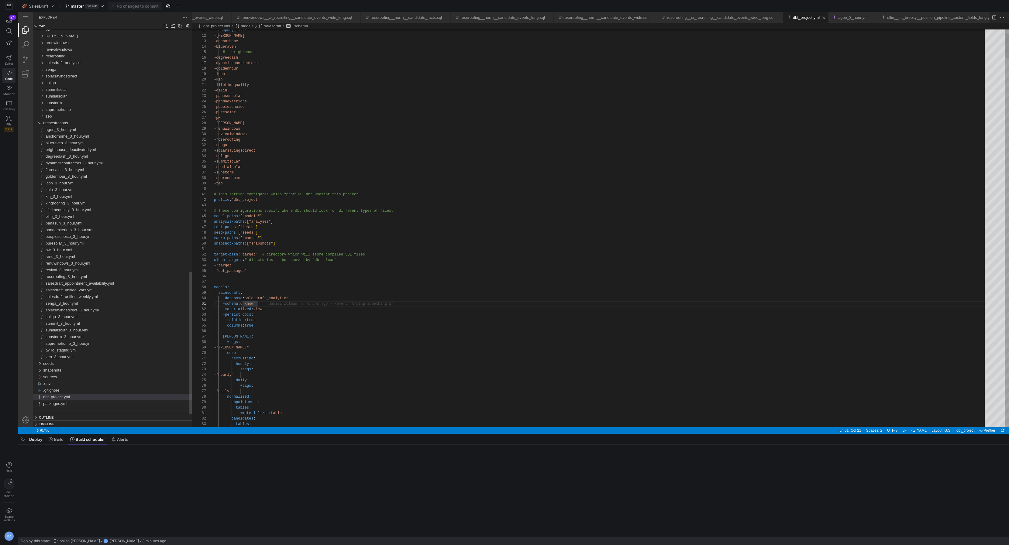
scroll to position [0, 43]
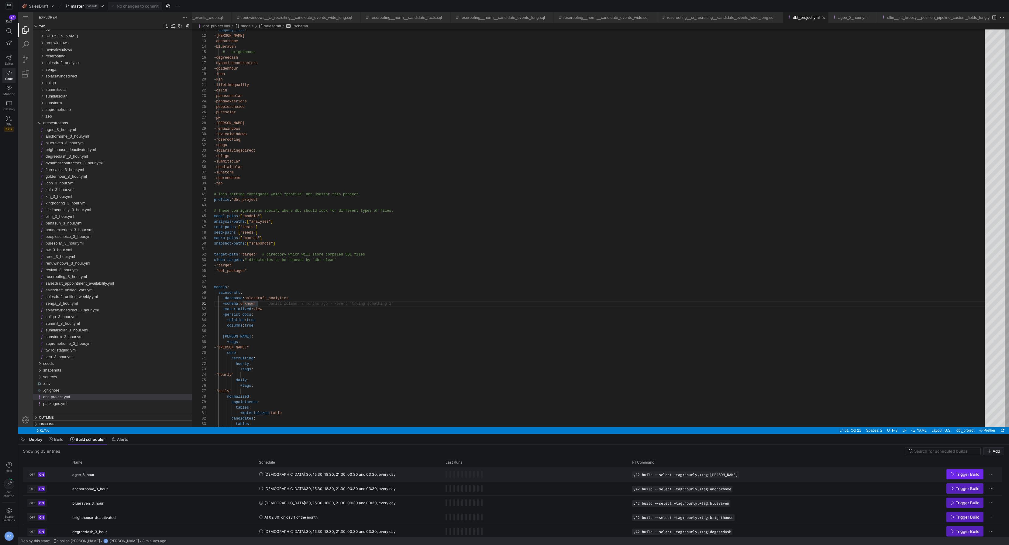
click at [969, 476] on span "Trigger Build" at bounding box center [968, 474] width 24 height 5
click at [57, 441] on span "Build" at bounding box center [58, 439] width 9 height 5
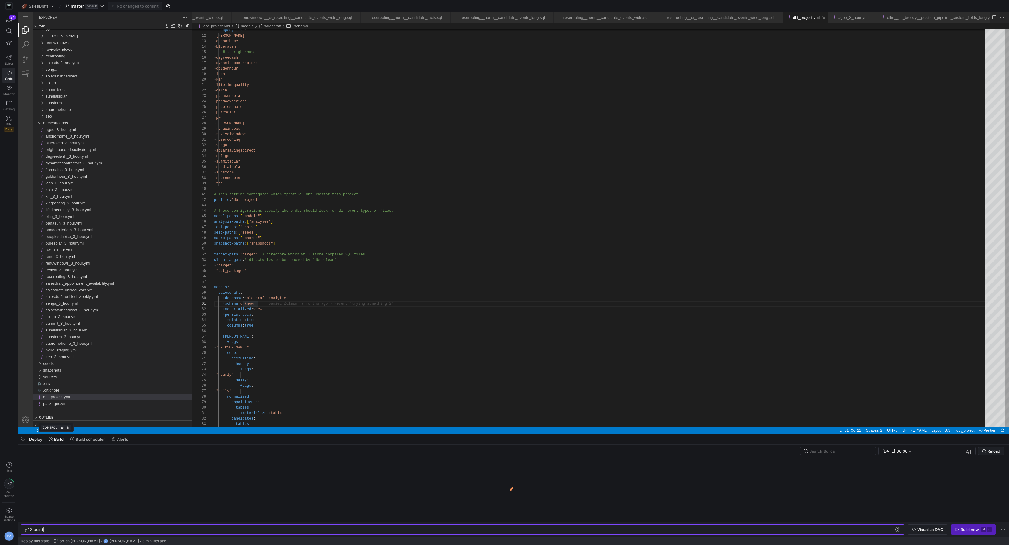
scroll to position [0, 43]
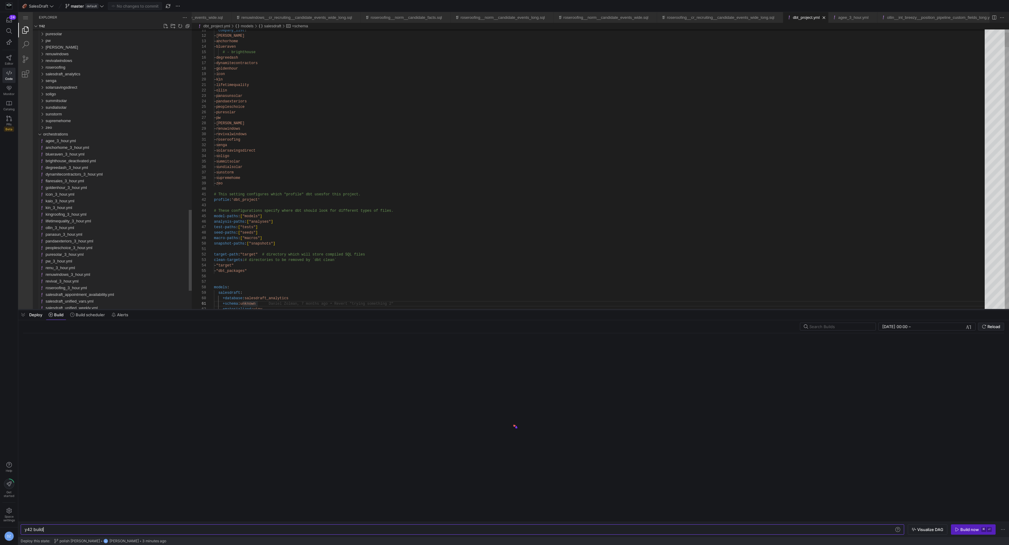
drag, startPoint x: 456, startPoint y: 434, endPoint x: 457, endPoint y: 310, distance: 124.7
click at [457, 310] on div at bounding box center [513, 310] width 991 height 2
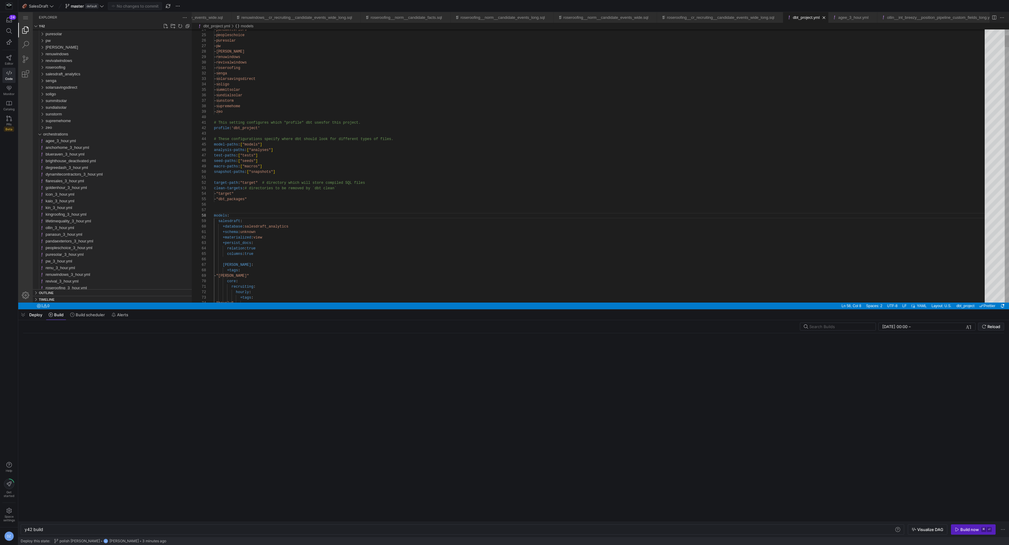
scroll to position [33, 0]
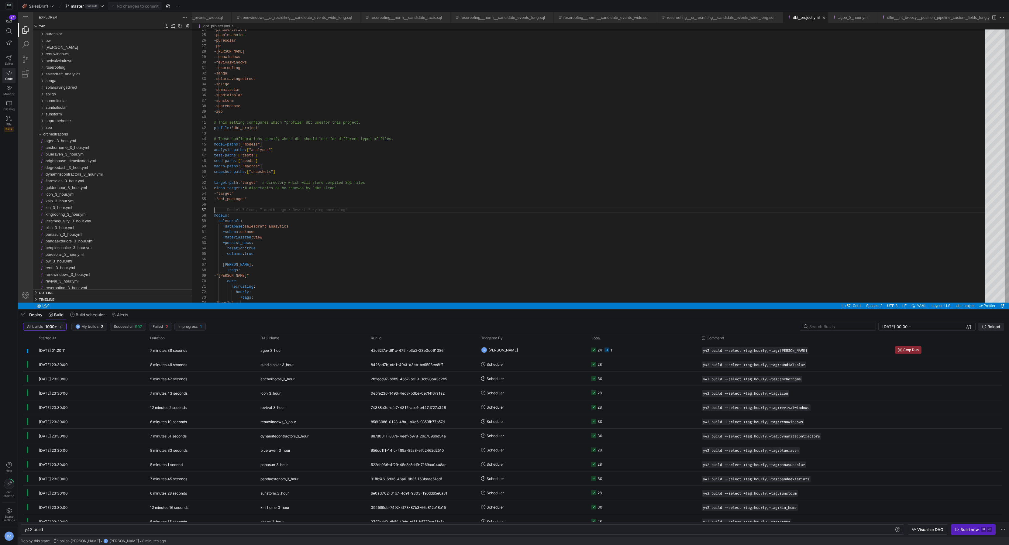
click at [991, 328] on span "Reload" at bounding box center [994, 326] width 13 height 5
type textarea "+schema: unknown +materialized: view +persist_docs: relation: true columns: tru…"
